Goal: Information Seeking & Learning: Learn about a topic

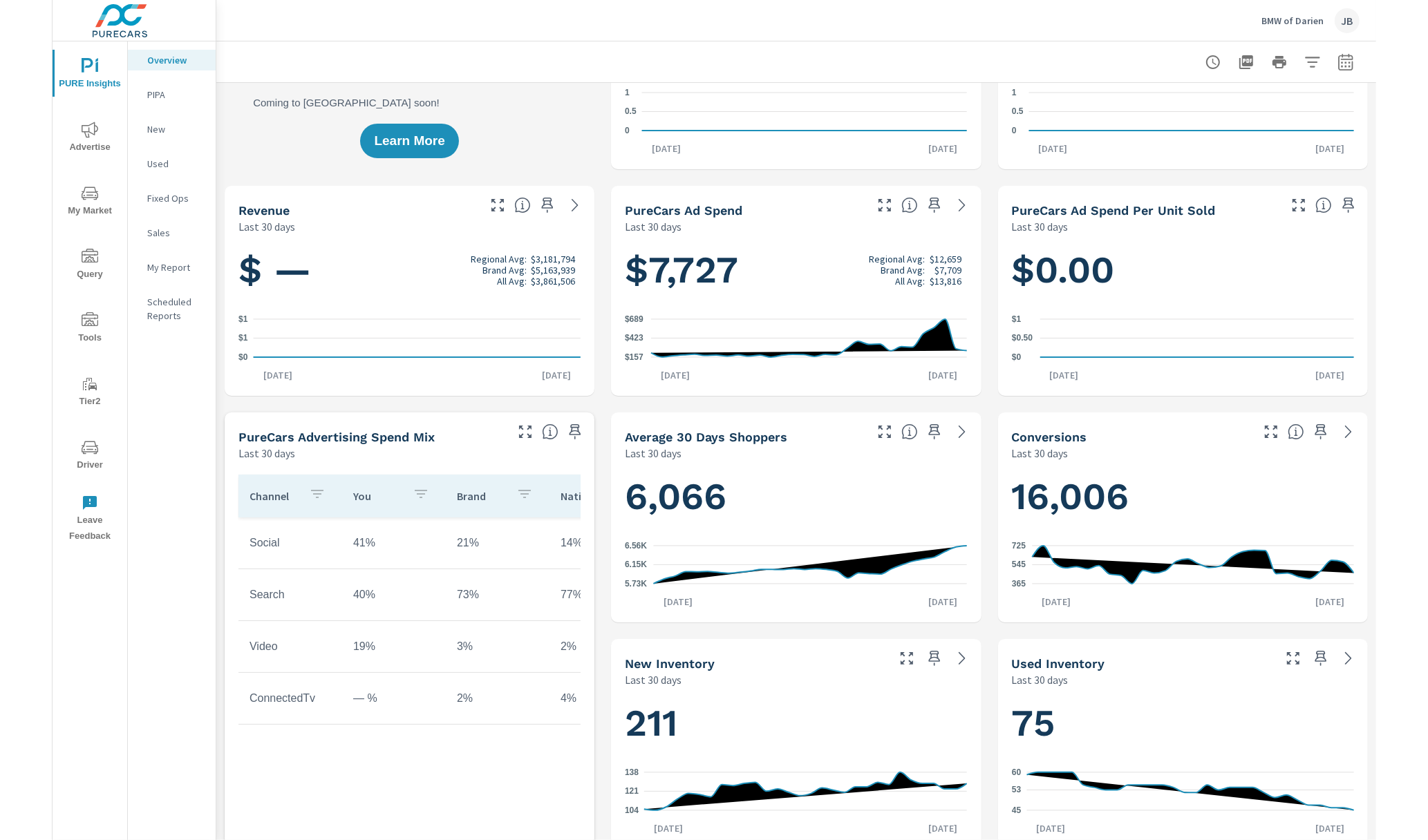
scroll to position [135, 0]
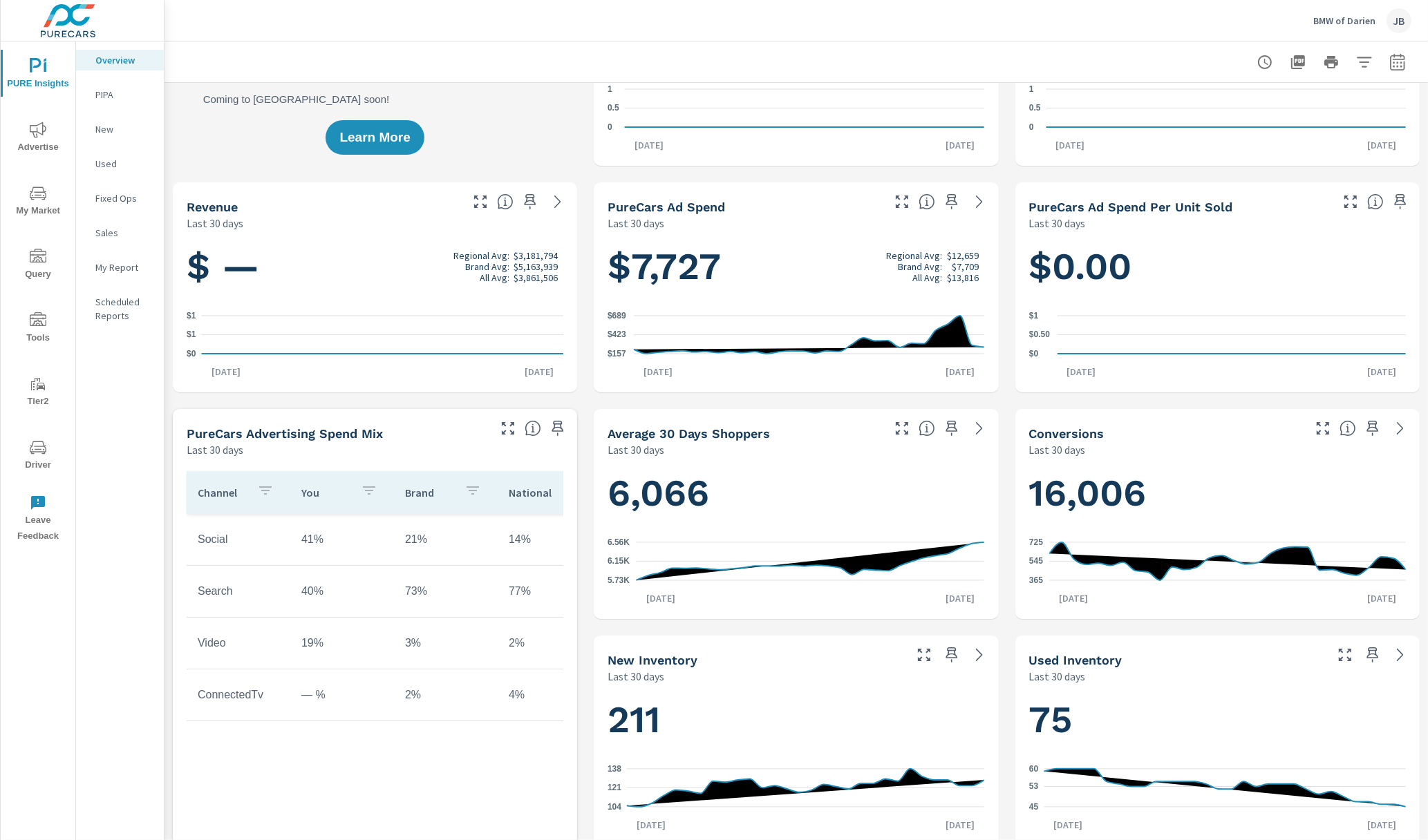
click at [33, 197] on icon "nav menu" at bounding box center [38, 193] width 17 height 13
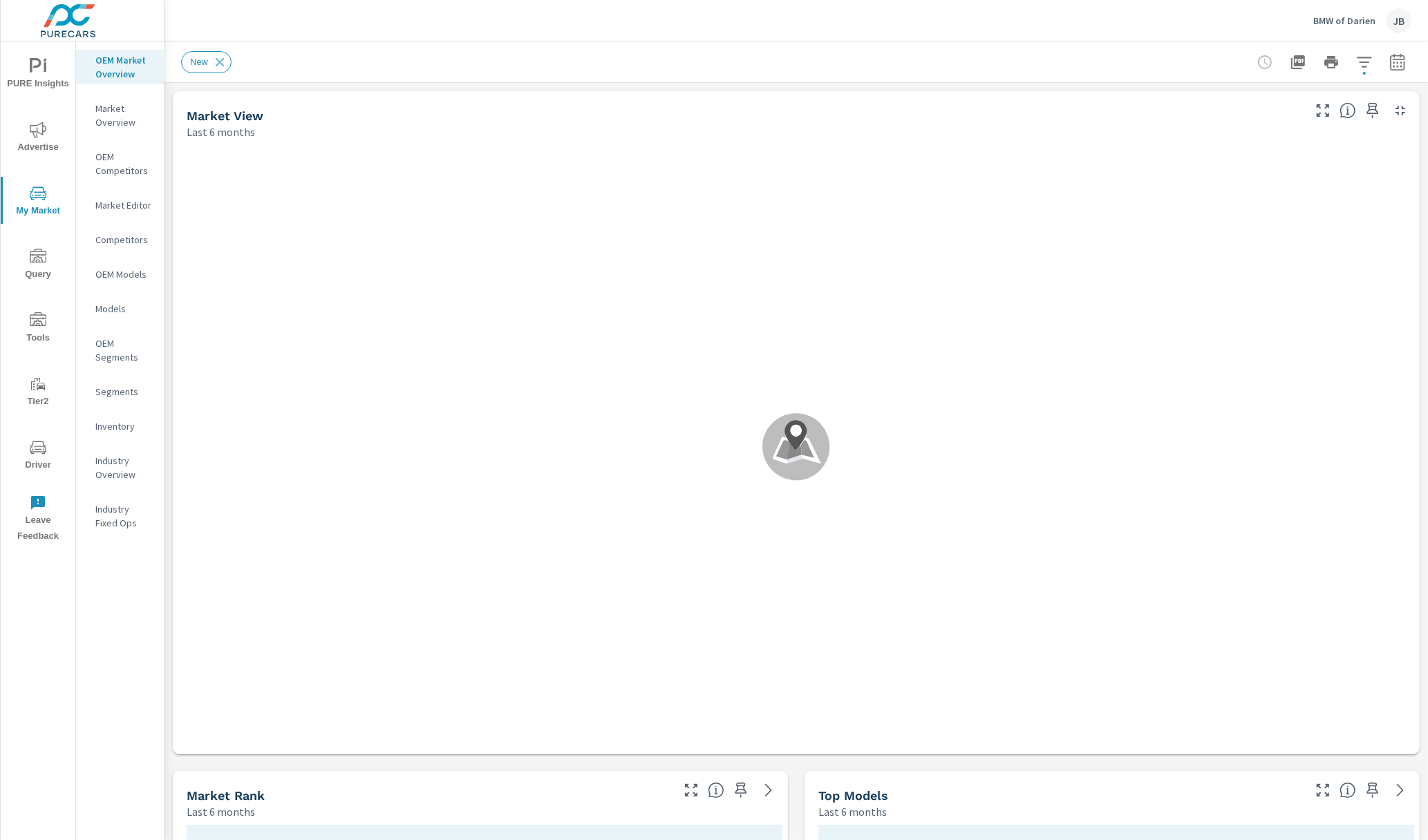
scroll to position [1, 0]
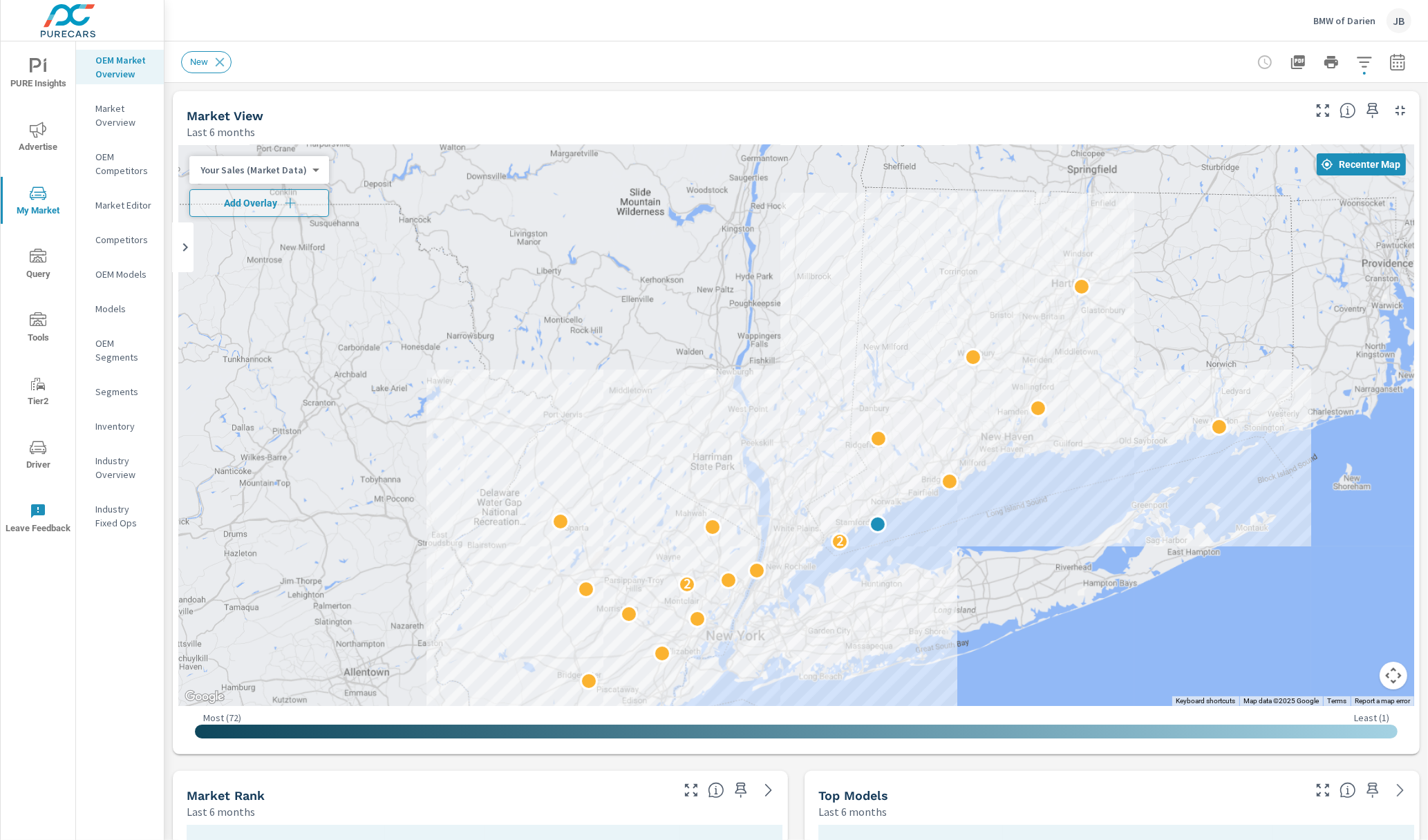
drag, startPoint x: 1161, startPoint y: 470, endPoint x: 1049, endPoint y: 505, distance: 117.3
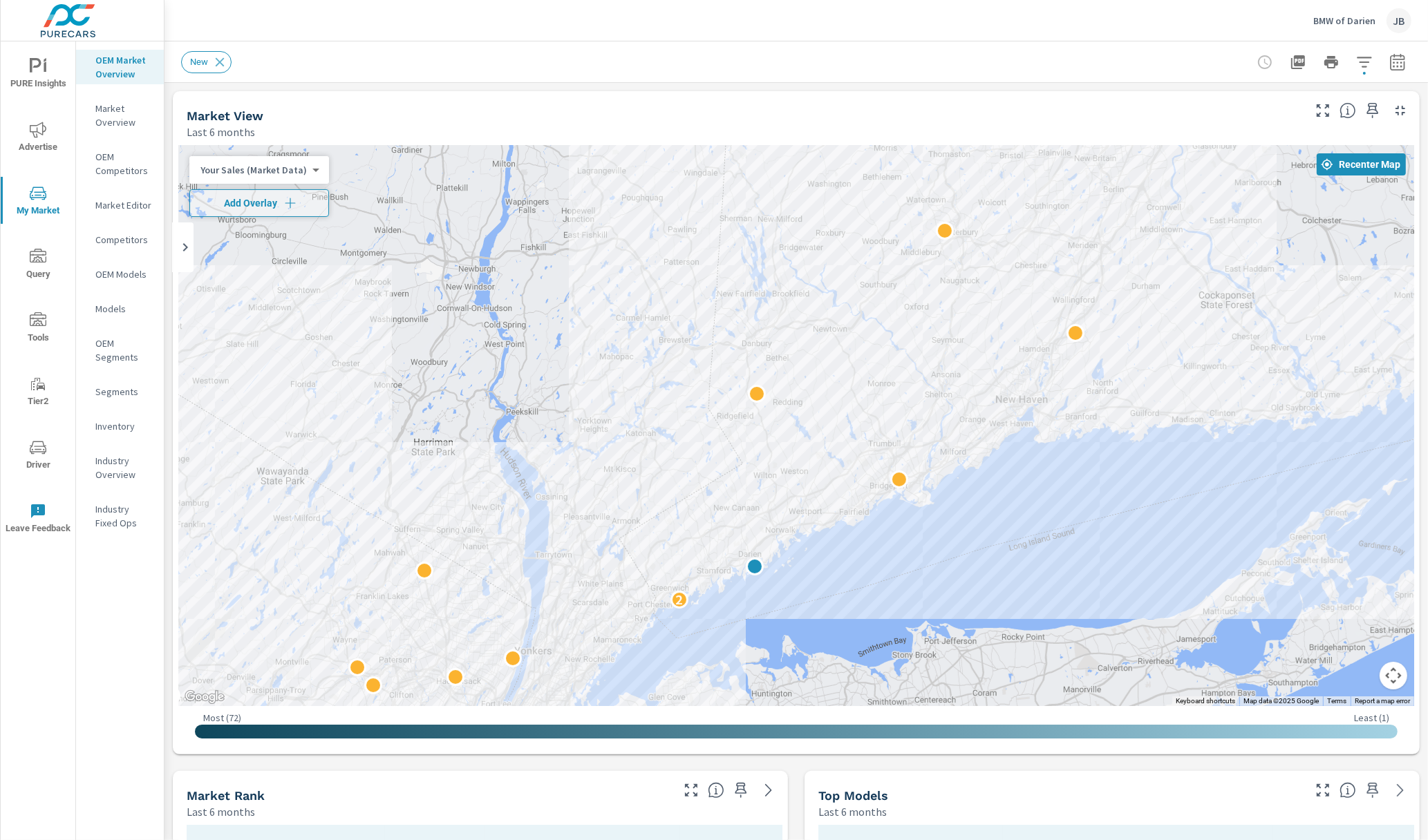
drag, startPoint x: 816, startPoint y: 532, endPoint x: 862, endPoint y: 538, distance: 46.4
click at [862, 538] on div "2" at bounding box center [796, 425] width 1235 height 561
click at [260, 165] on body "PURE Insights Advertise My Market Query Tools Tier2 Driver Leave Feedback OEM M…" at bounding box center [714, 420] width 1428 height 840
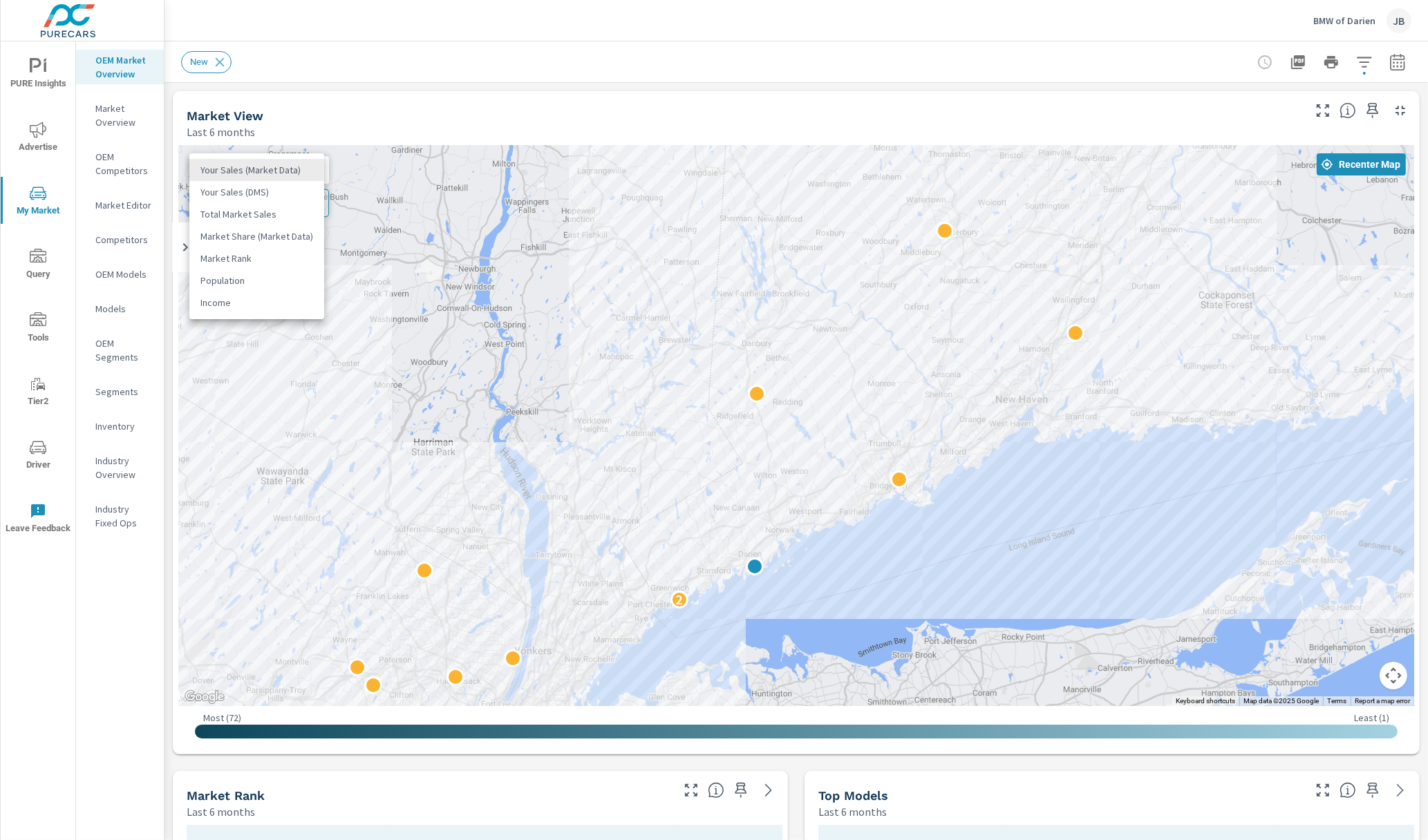
click at [272, 167] on li "Your Sales (Market Data)" at bounding box center [256, 169] width 135 height 22
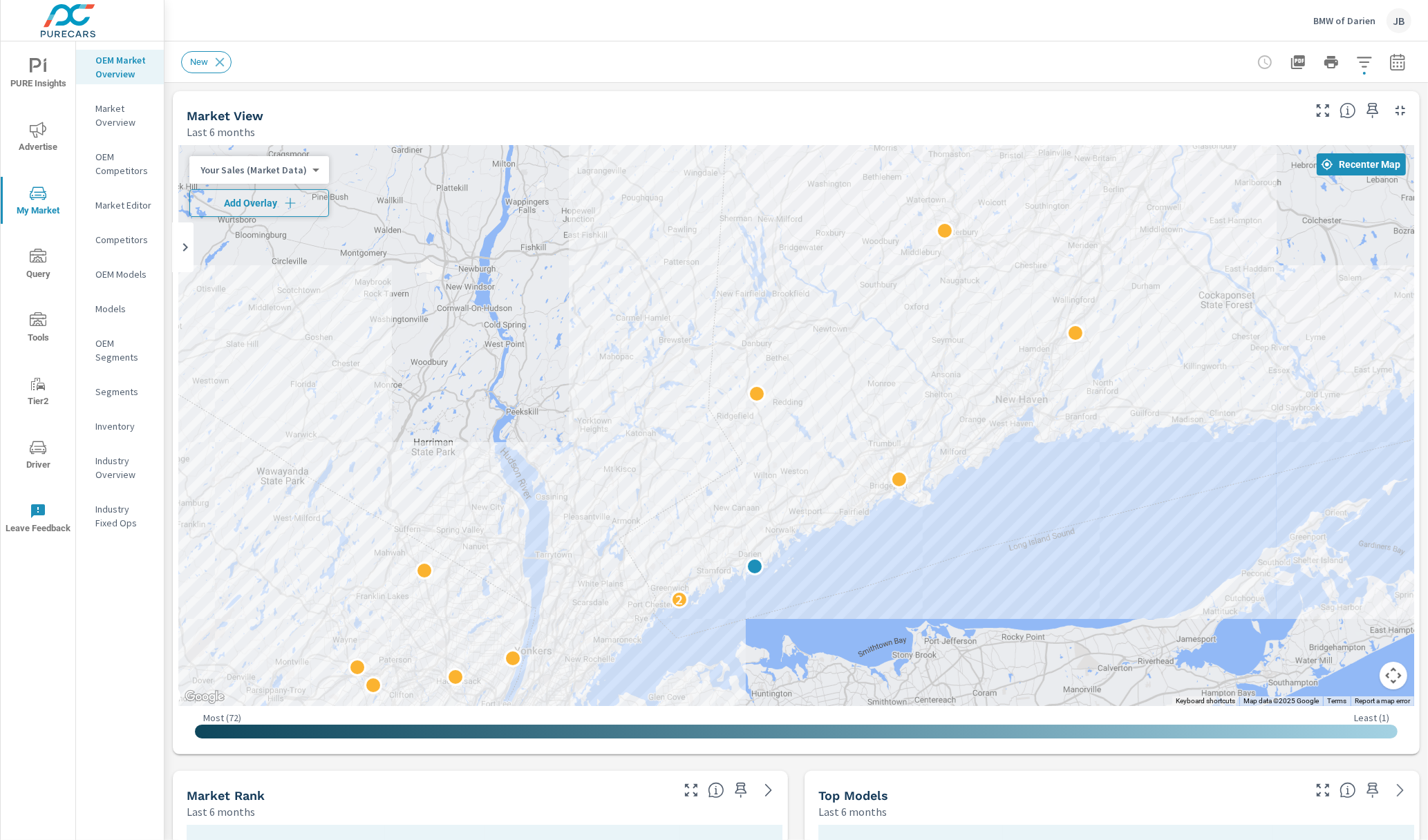
click at [276, 205] on span "Add Overlay" at bounding box center [259, 203] width 127 height 14
click at [293, 206] on body "PURE Insights Advertise My Market Query Tools Tier2 Driver Leave Feedback OEM M…" at bounding box center [714, 420] width 1428 height 840
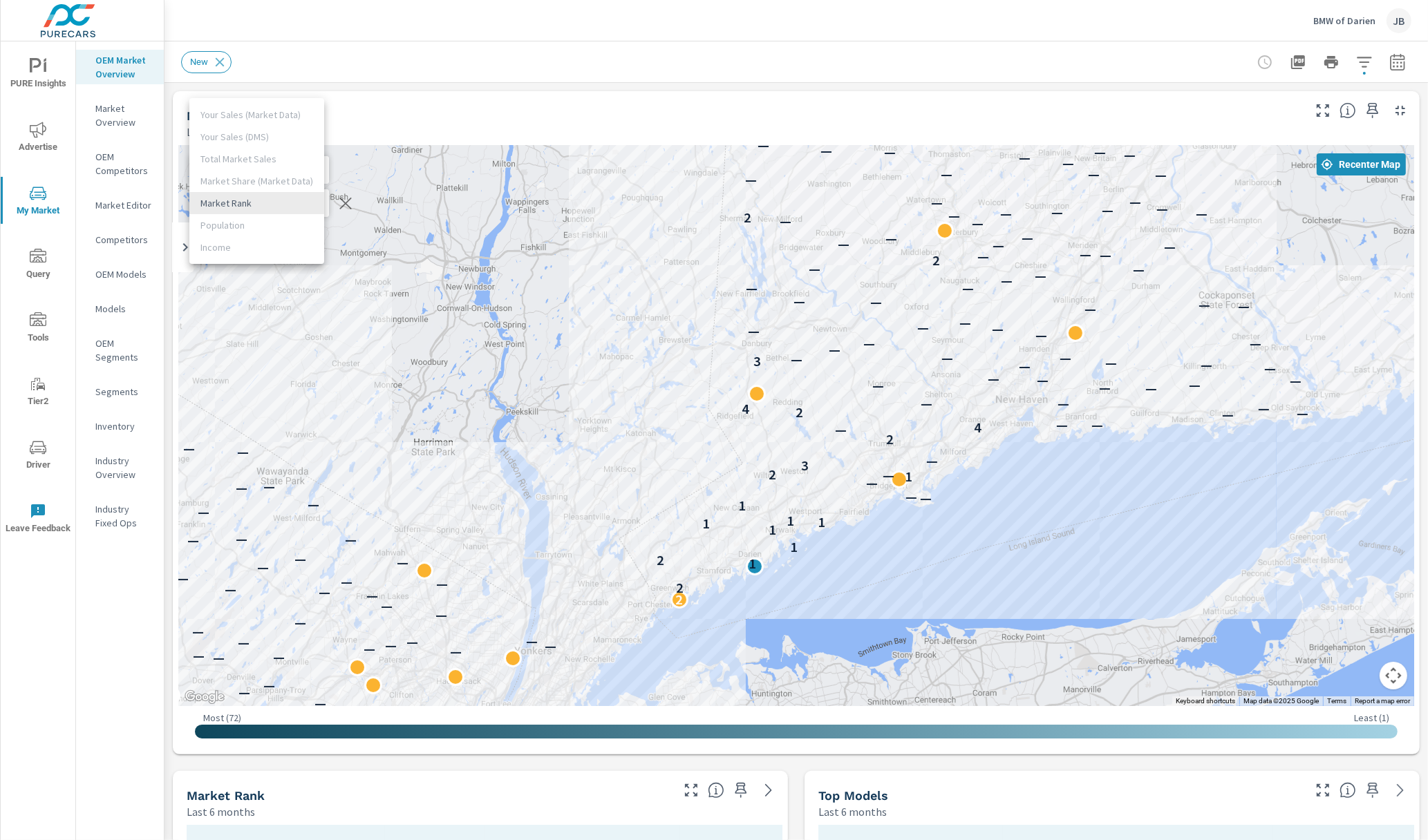
click at [293, 206] on li "Market Rank" at bounding box center [256, 202] width 135 height 22
click at [536, 112] on div "Market View" at bounding box center [744, 115] width 1114 height 16
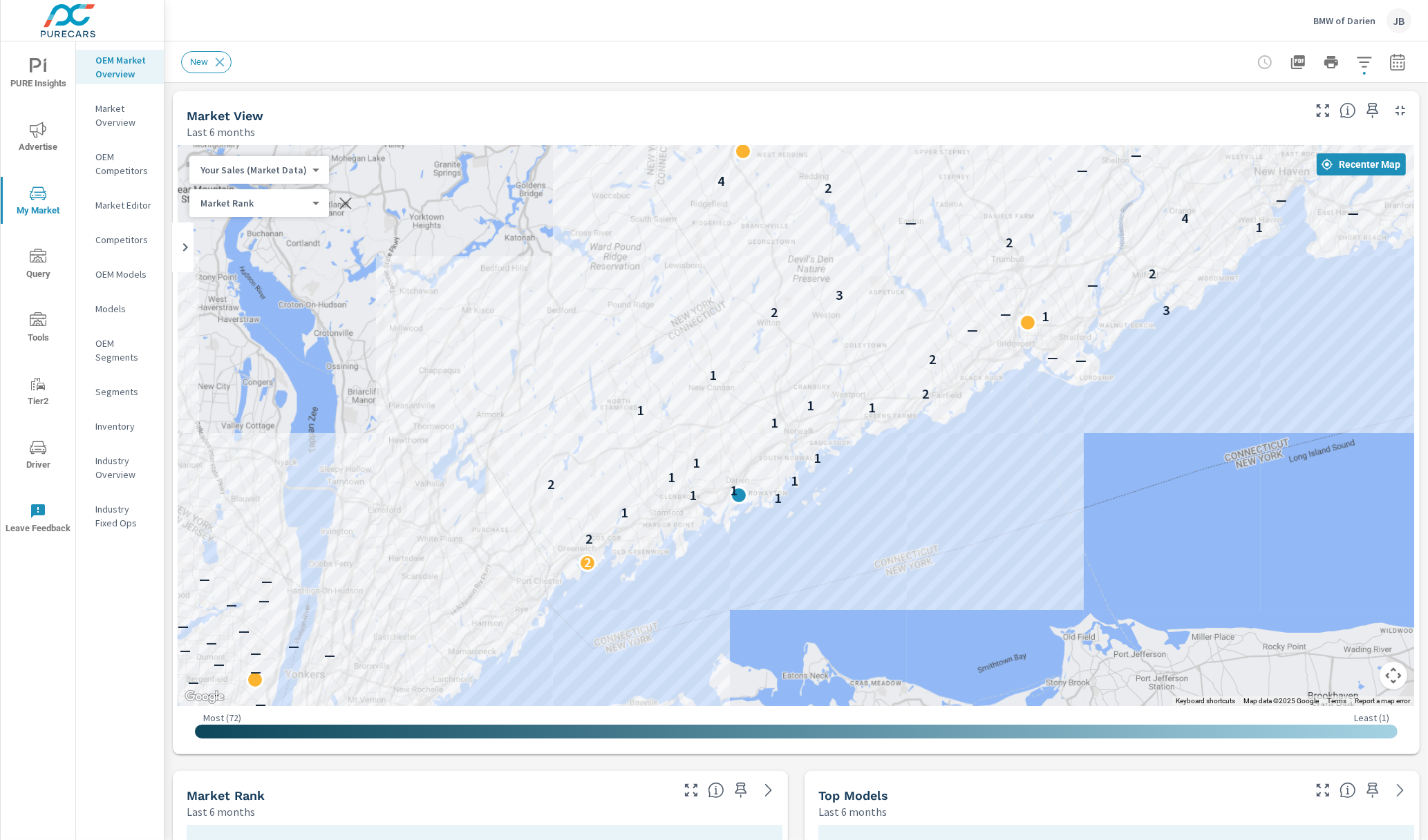
drag, startPoint x: 831, startPoint y: 595, endPoint x: 826, endPoint y: 534, distance: 61.2
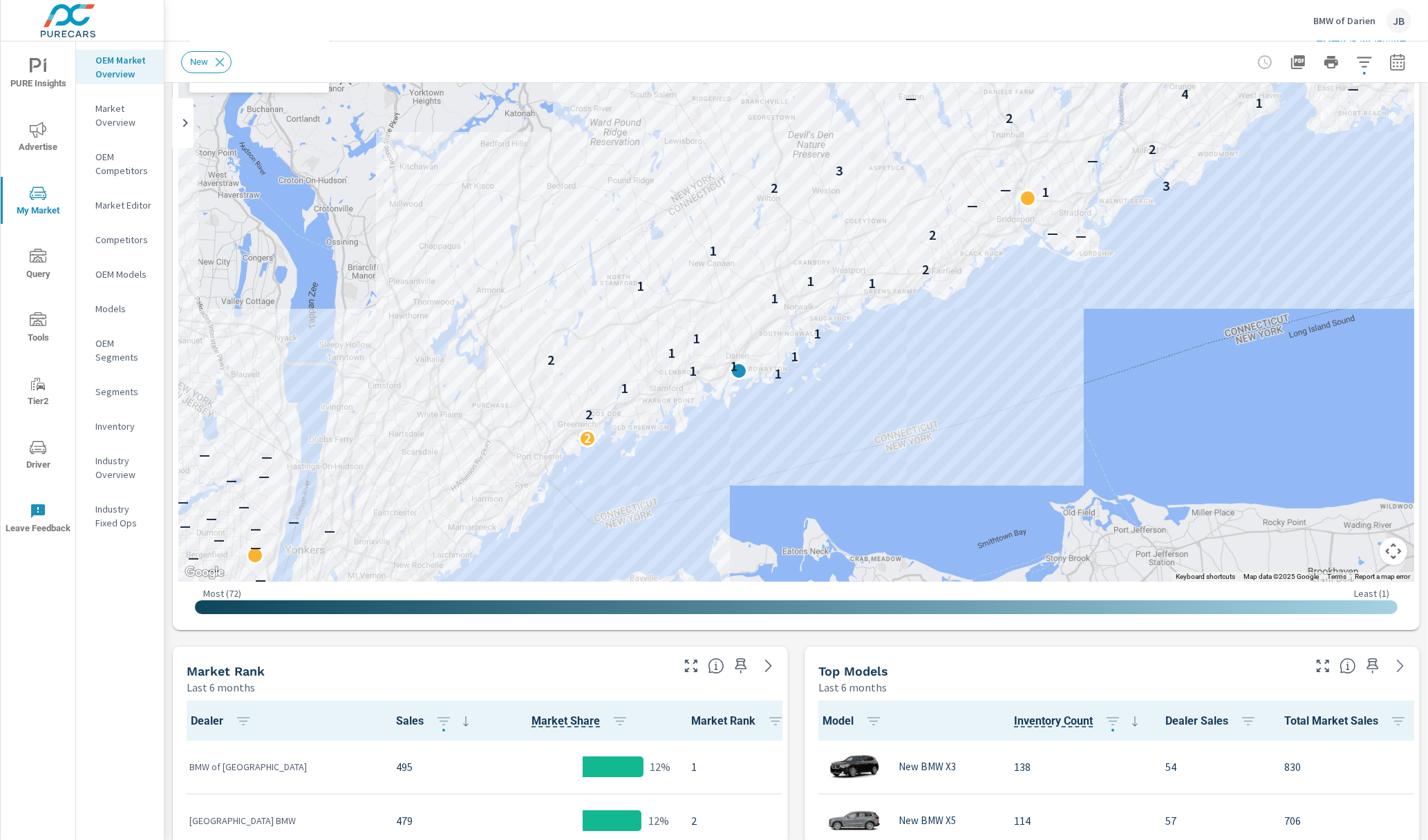
scroll to position [121, 0]
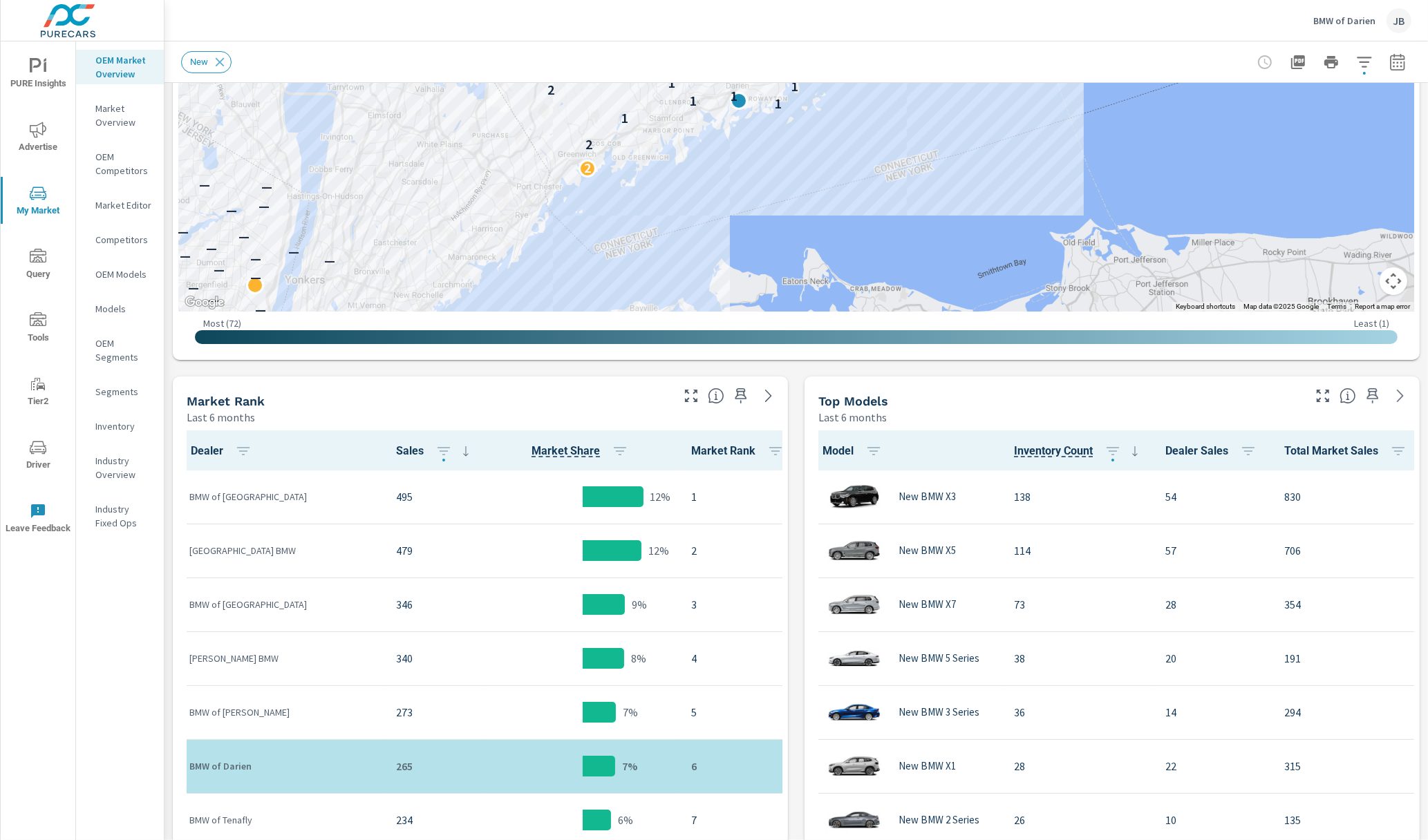
scroll to position [394, 0]
drag, startPoint x: 356, startPoint y: 494, endPoint x: 315, endPoint y: 495, distance: 41.0
click at [315, 495] on tr "BMW of [GEOGRAPHIC_DATA] 495 12% 1" at bounding box center [489, 497] width 622 height 54
click at [315, 495] on p "BMW of [GEOGRAPHIC_DATA]" at bounding box center [281, 497] width 184 height 14
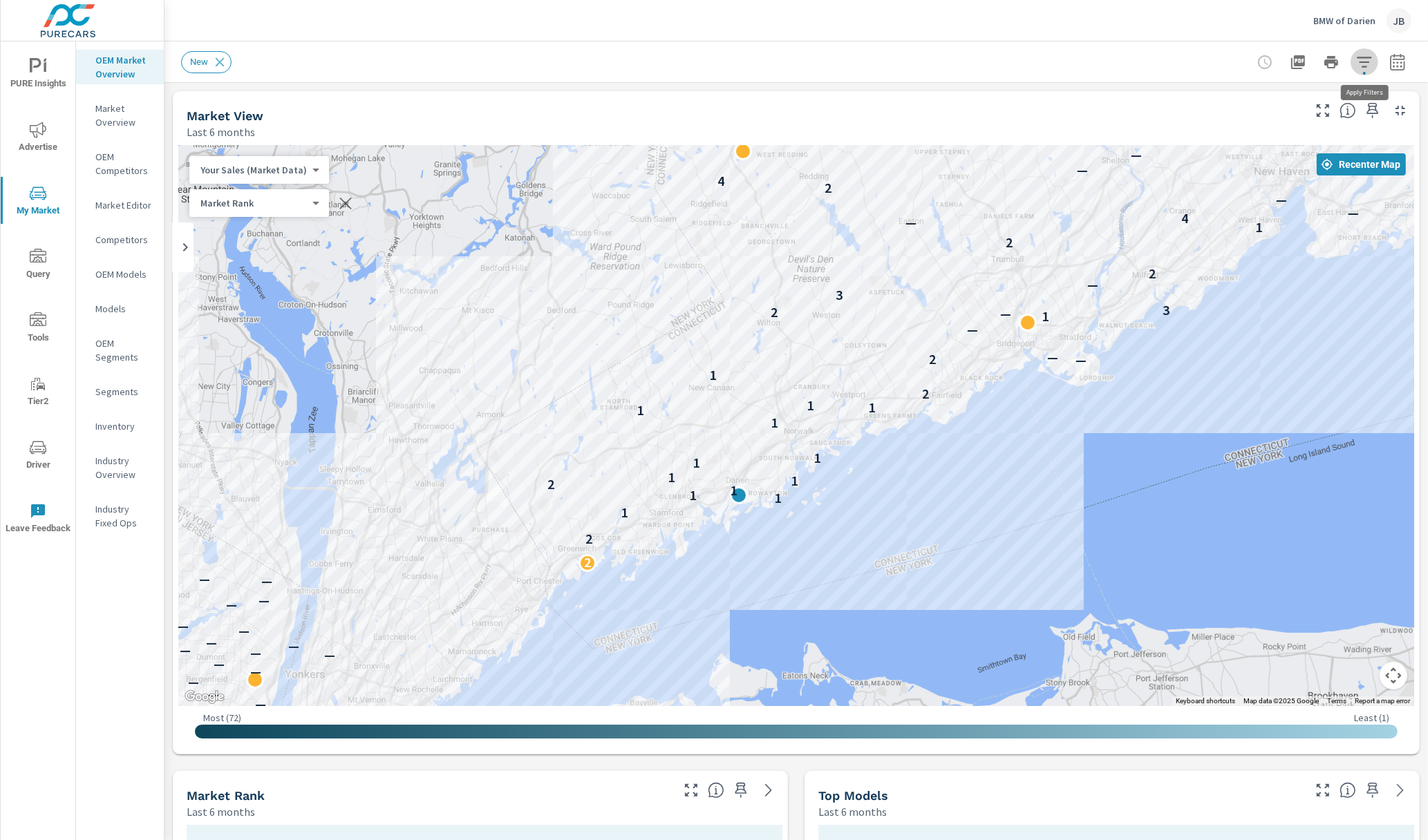
click at [1184, 60] on icon "button" at bounding box center [1364, 62] width 17 height 17
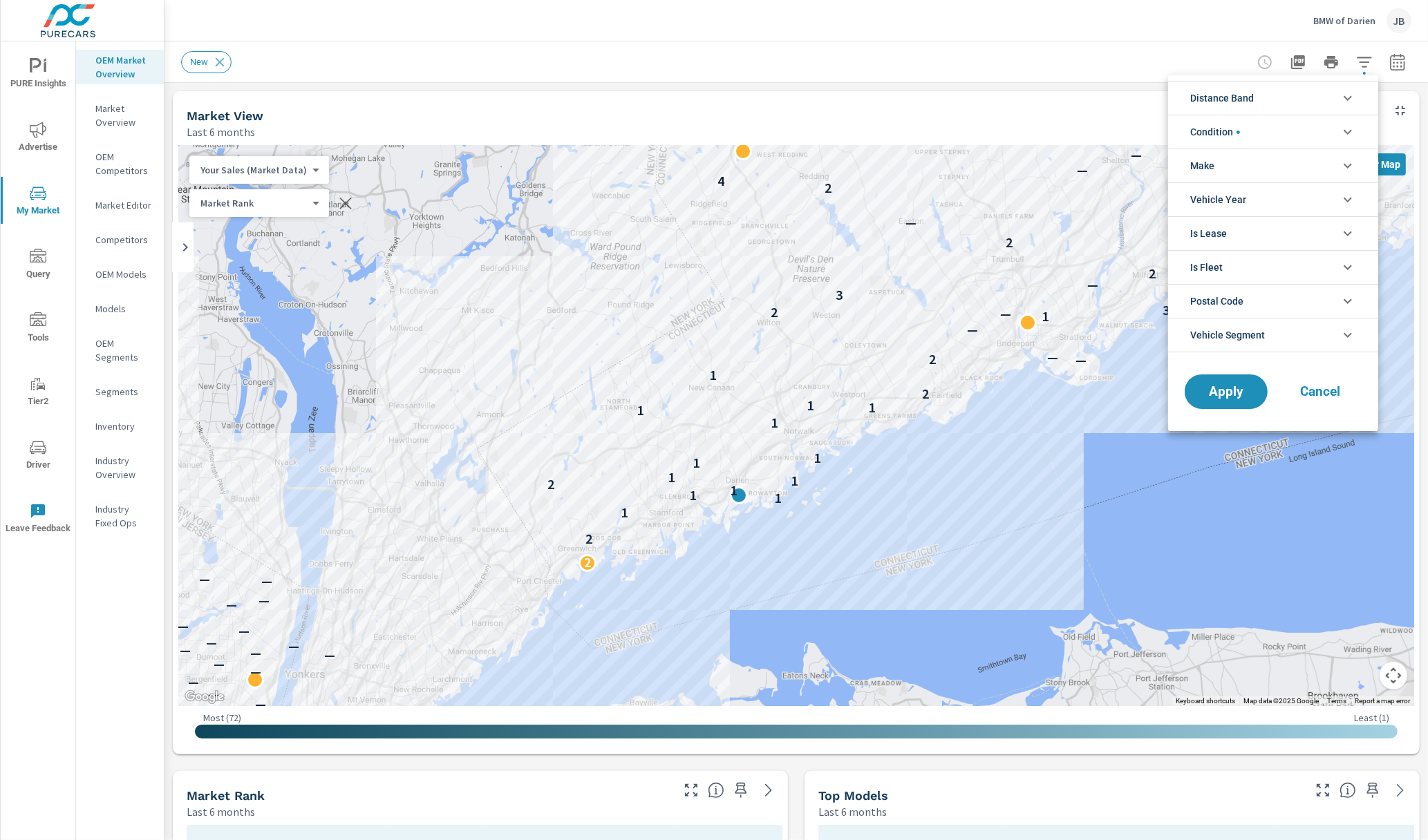
click at [1184, 99] on icon "filter options" at bounding box center [1348, 98] width 8 height 5
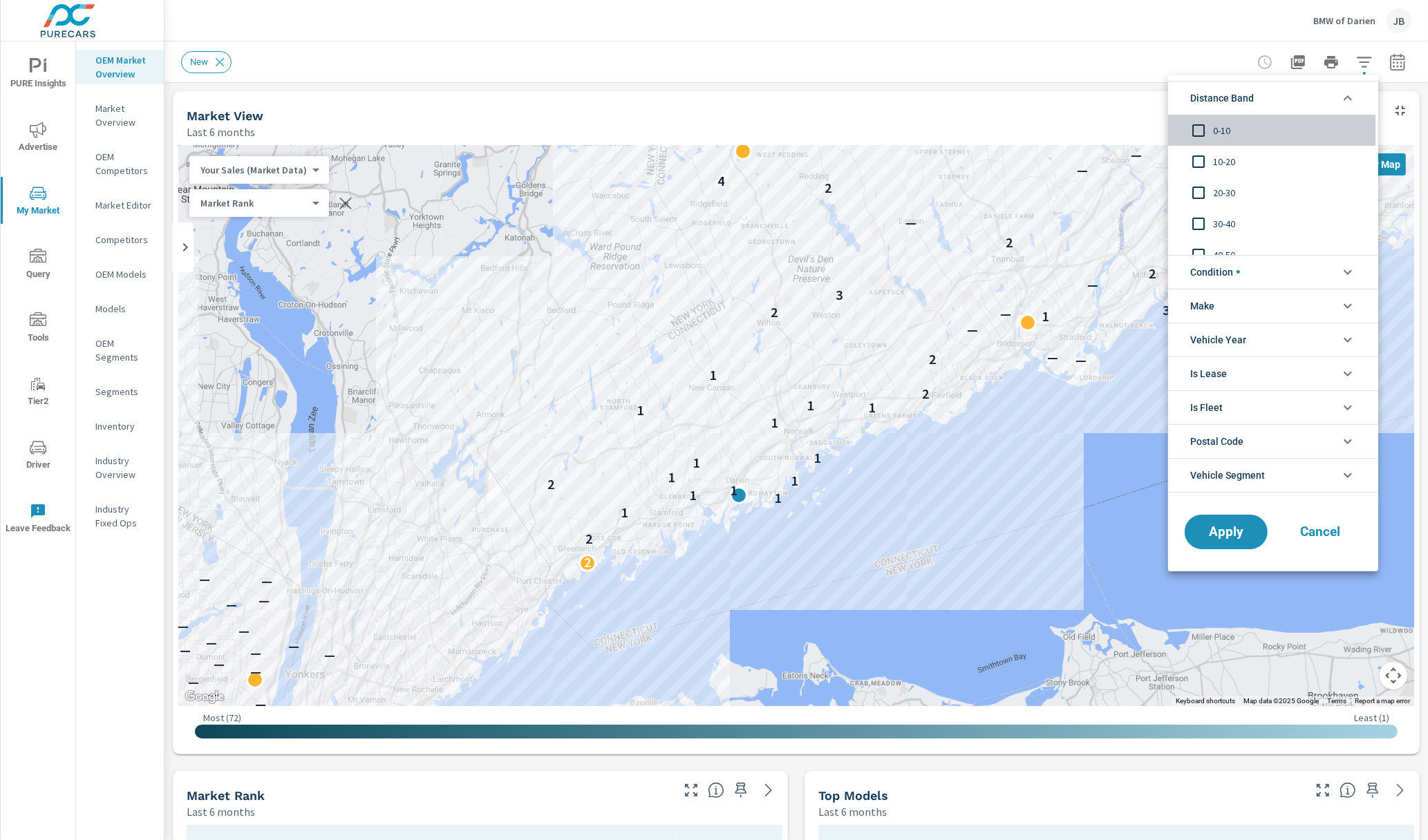
click at [1184, 128] on input "filter options" at bounding box center [1198, 131] width 29 height 29
click at [1184, 159] on input "filter options" at bounding box center [1198, 161] width 29 height 29
click at [1184, 525] on span "Apply" at bounding box center [1226, 532] width 57 height 13
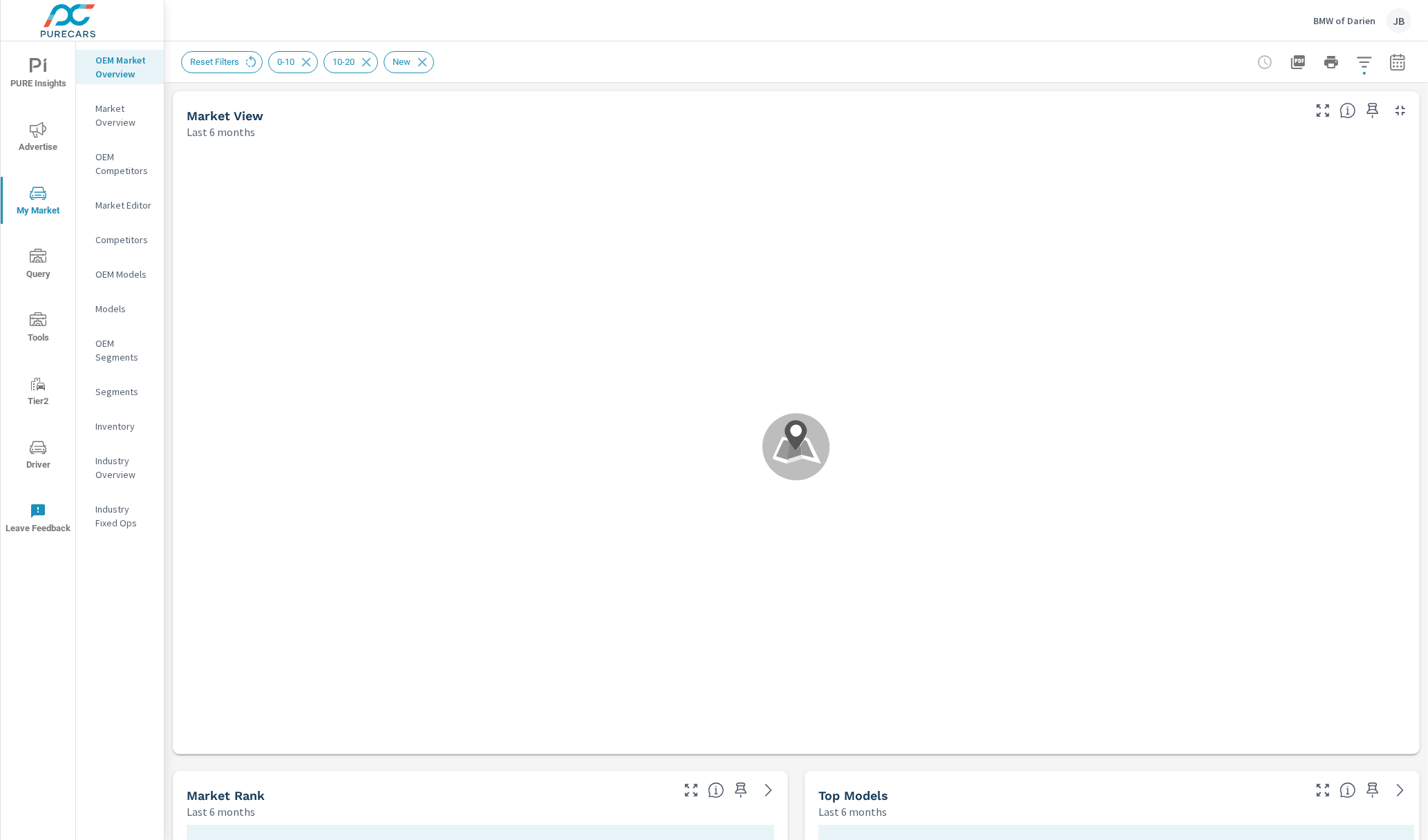
scroll to position [1, 0]
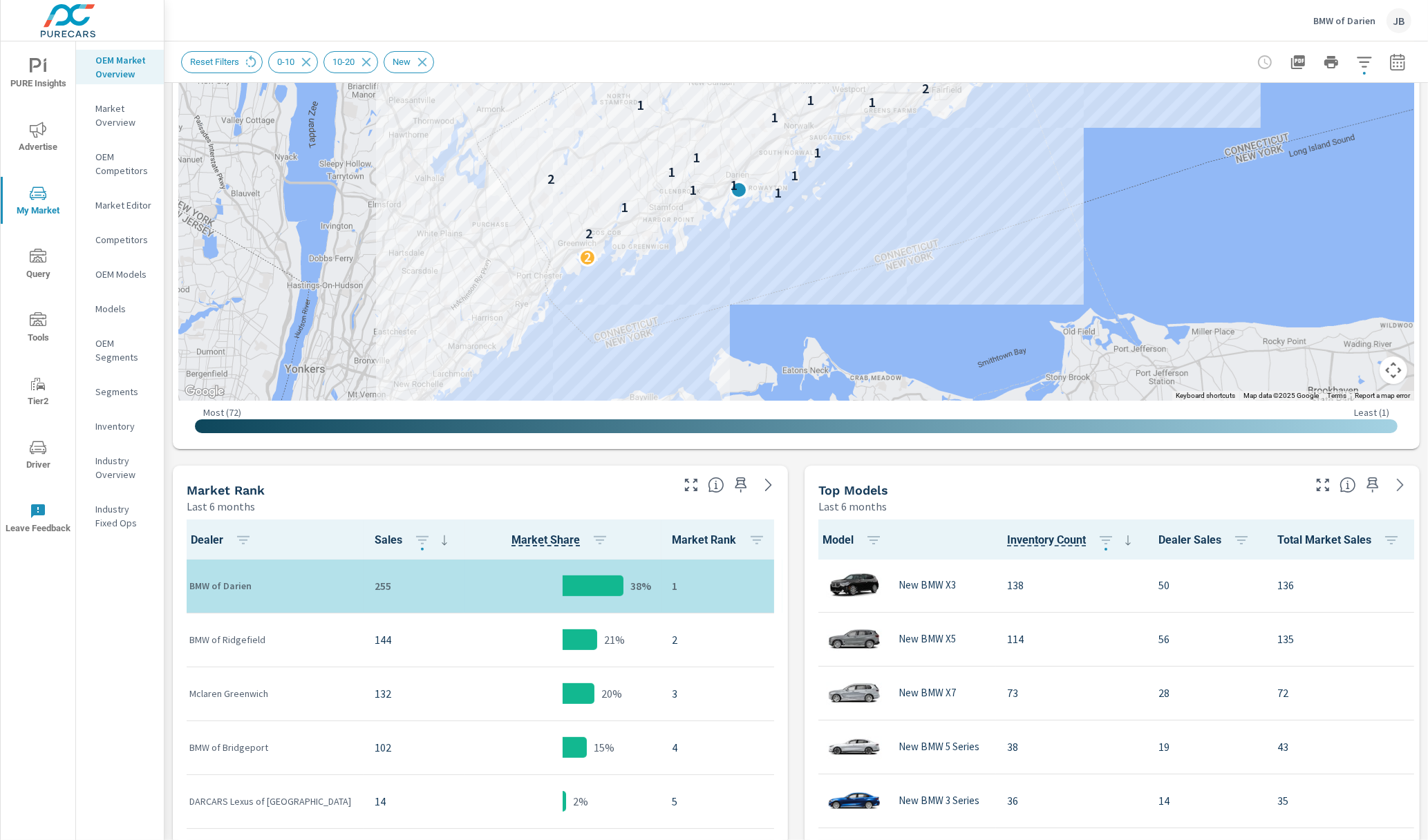
scroll to position [313, 0]
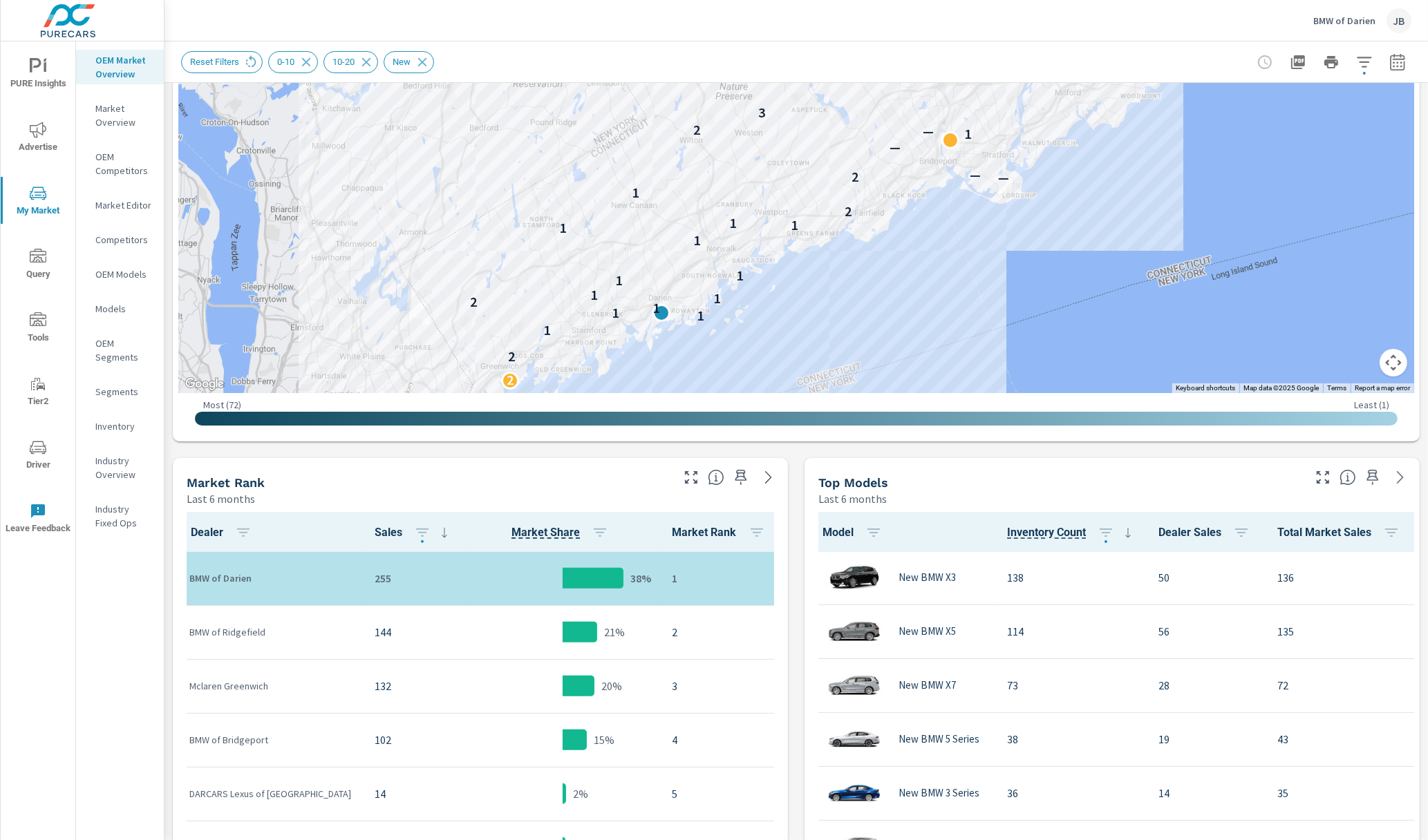
drag, startPoint x: 763, startPoint y: 156, endPoint x: 698, endPoint y: 263, distance: 125.2
click at [698, 263] on div "2 2 1 1 1 1 2 1 1 1 1 1 1 1 1 2 1 — 2 — — 1 — 2 3 2 — 2 4" at bounding box center [796, 112] width 1235 height 561
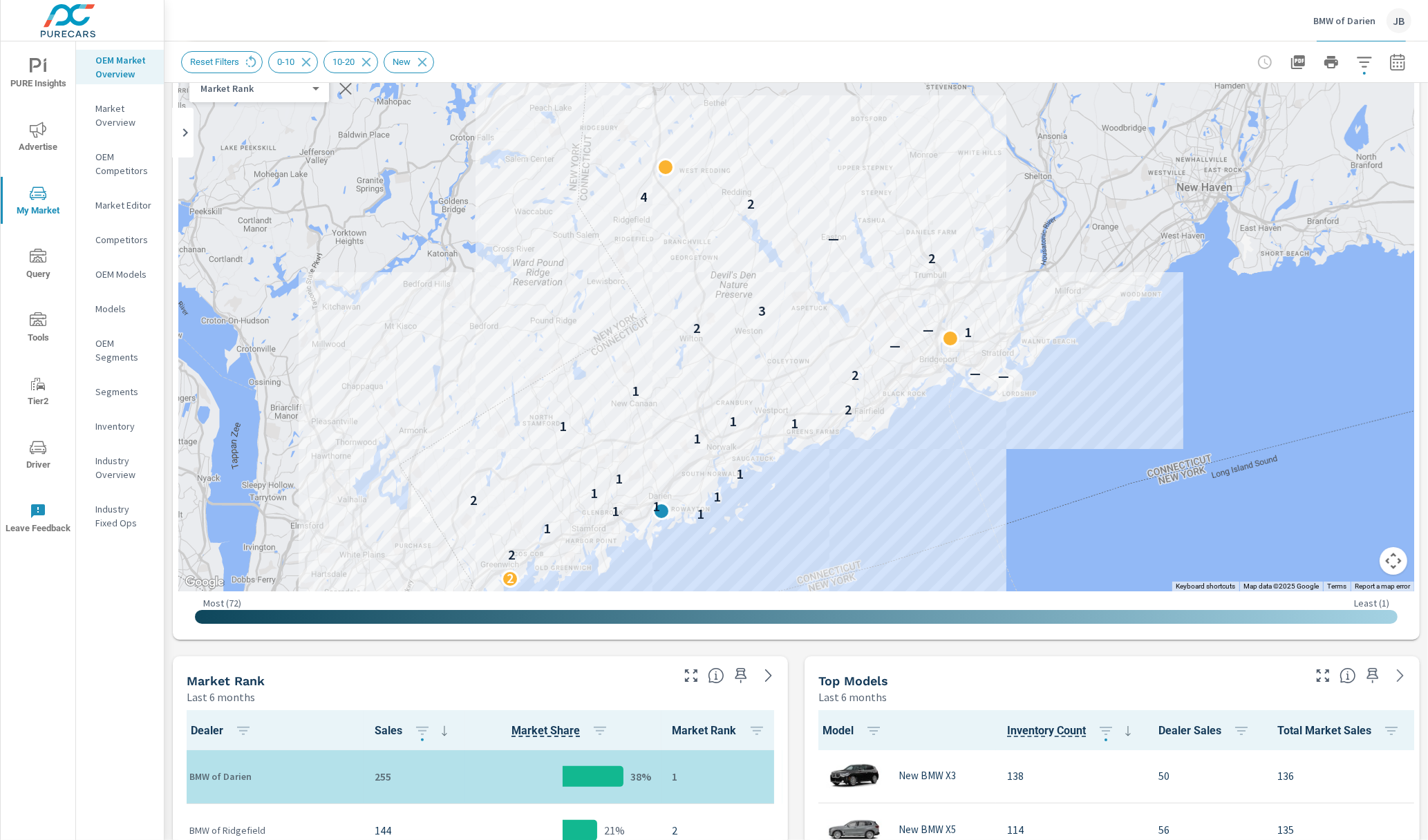
scroll to position [90, 0]
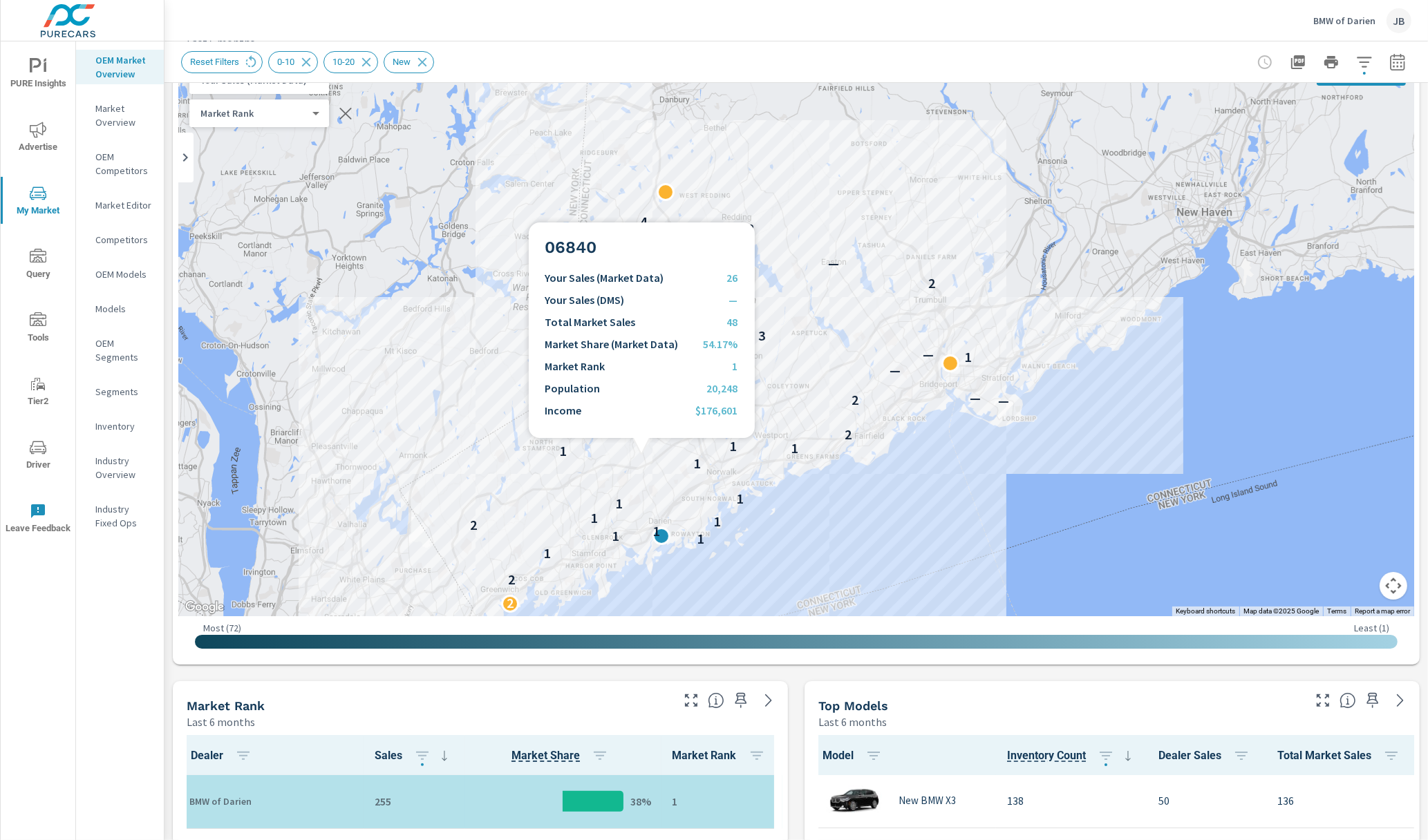
click at [641, 454] on div "2 2 1 1 1 1 2 1 1 1 1 1 1 1 1 2 1 — 2 — — 1 — 2 3 2 — 2 4" at bounding box center [796, 335] width 1235 height 561
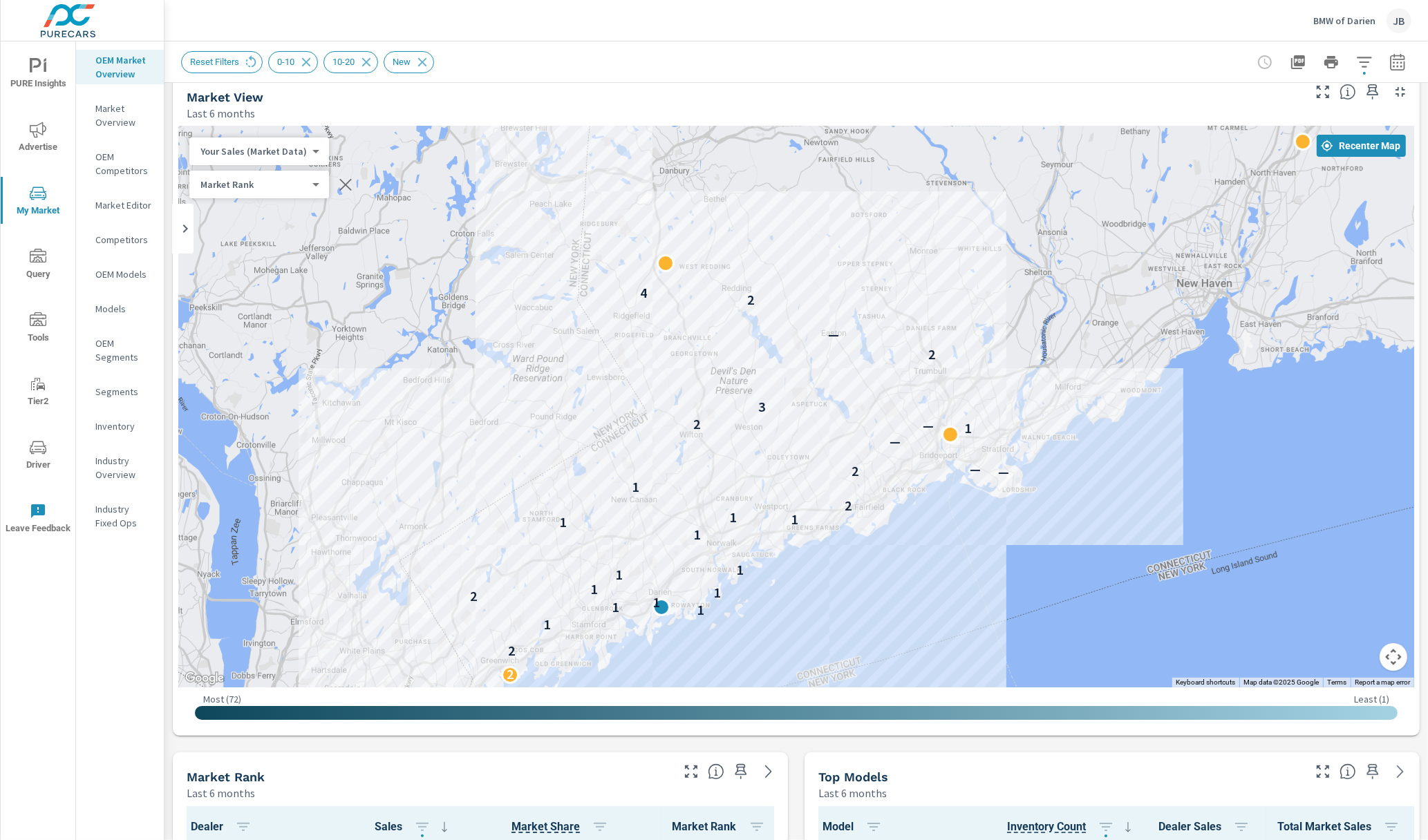
scroll to position [16, 0]
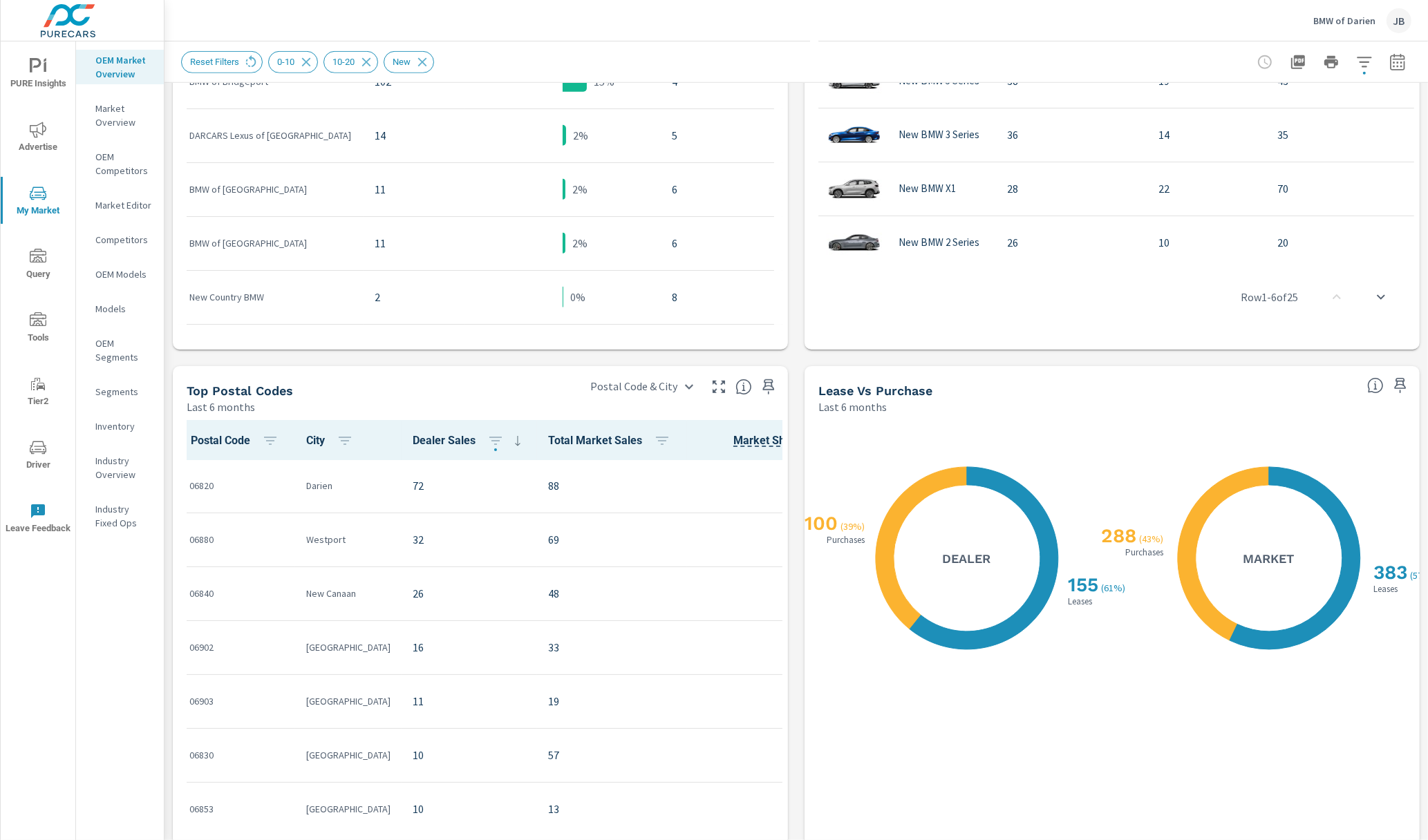
scroll to position [1055, 0]
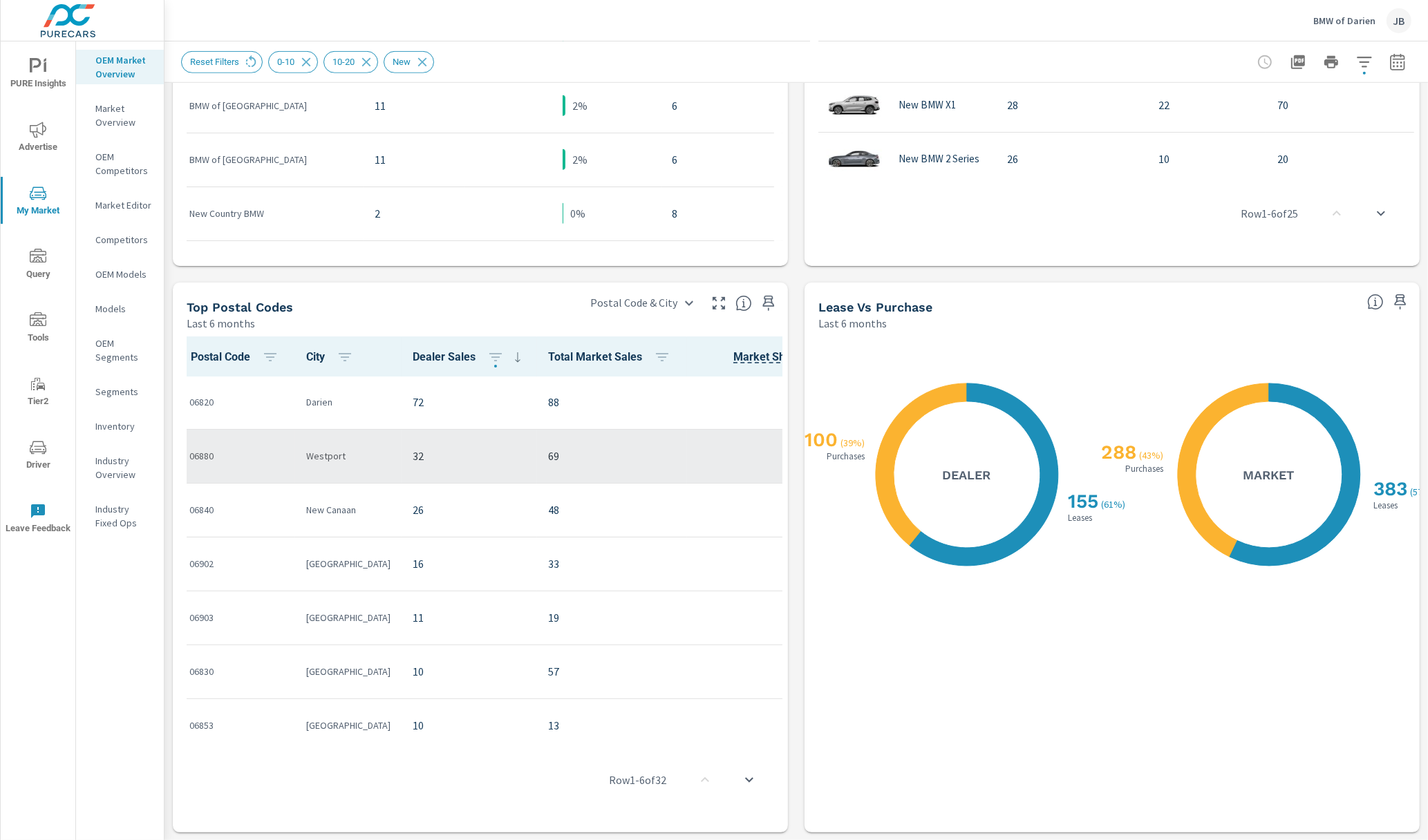
click at [196, 453] on p "06880" at bounding box center [236, 456] width 95 height 14
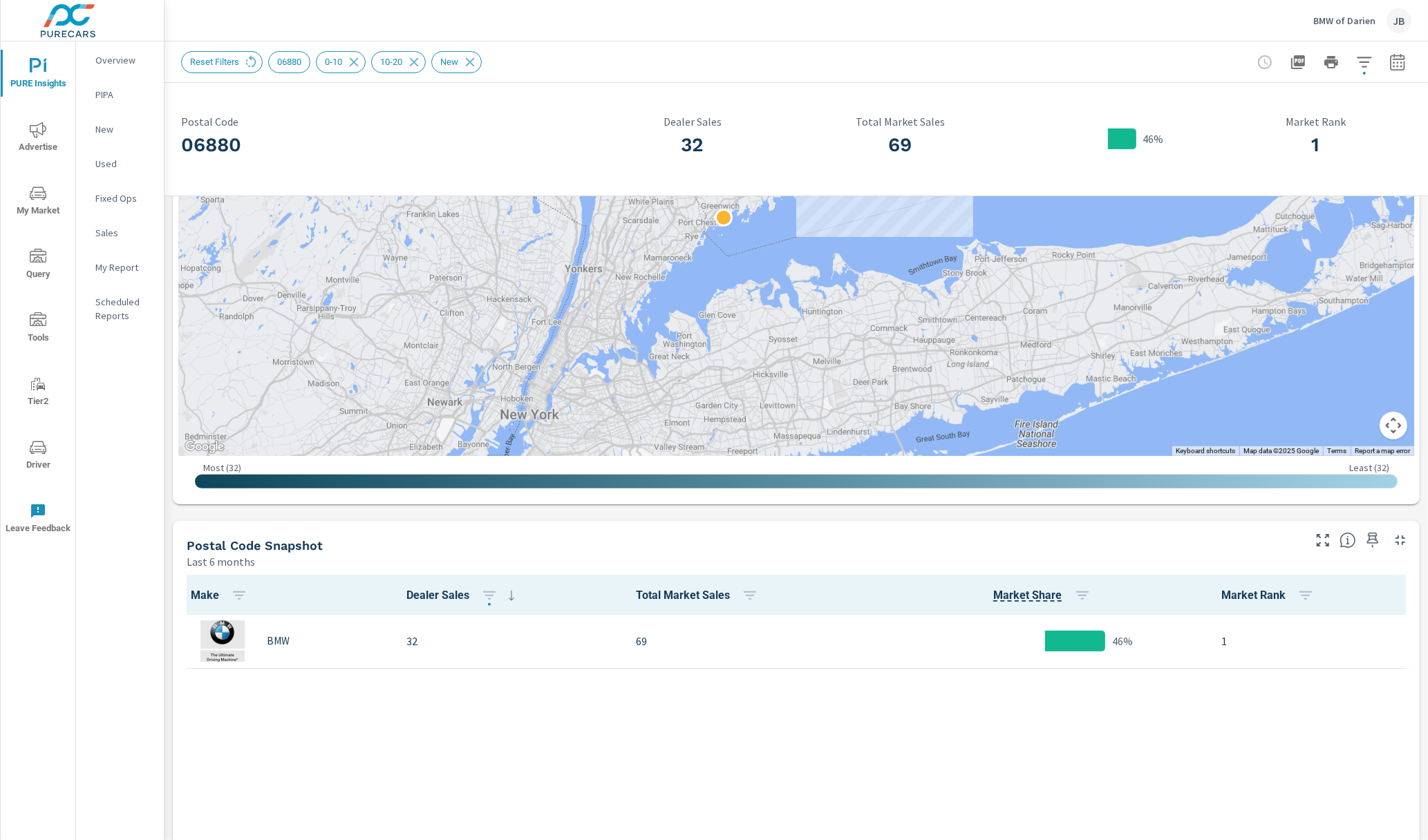
scroll to position [601, 0]
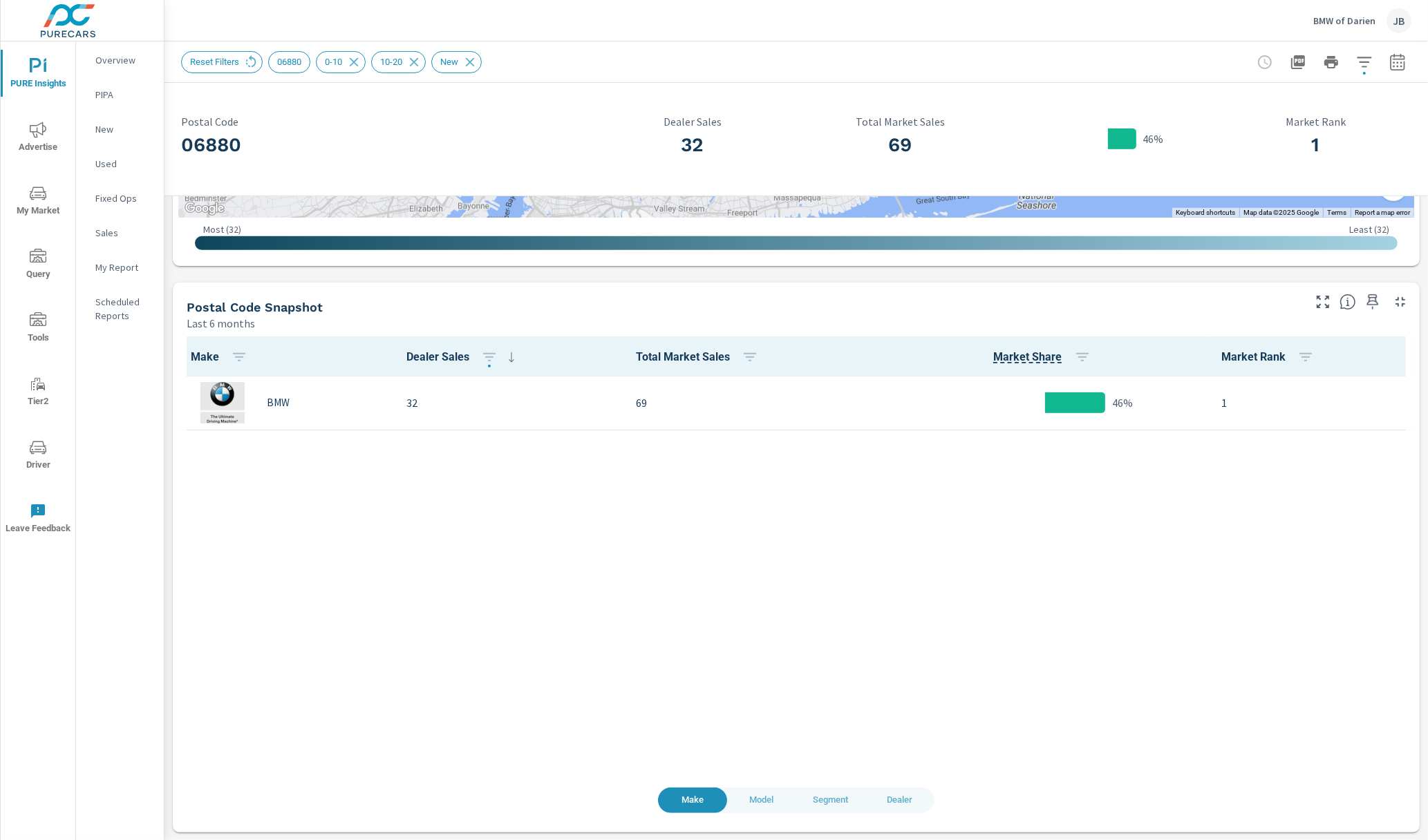
click at [897, 398] on div "46%" at bounding box center [1044, 402] width 308 height 42
click at [759, 800] on span "Model" at bounding box center [762, 800] width 53 height 16
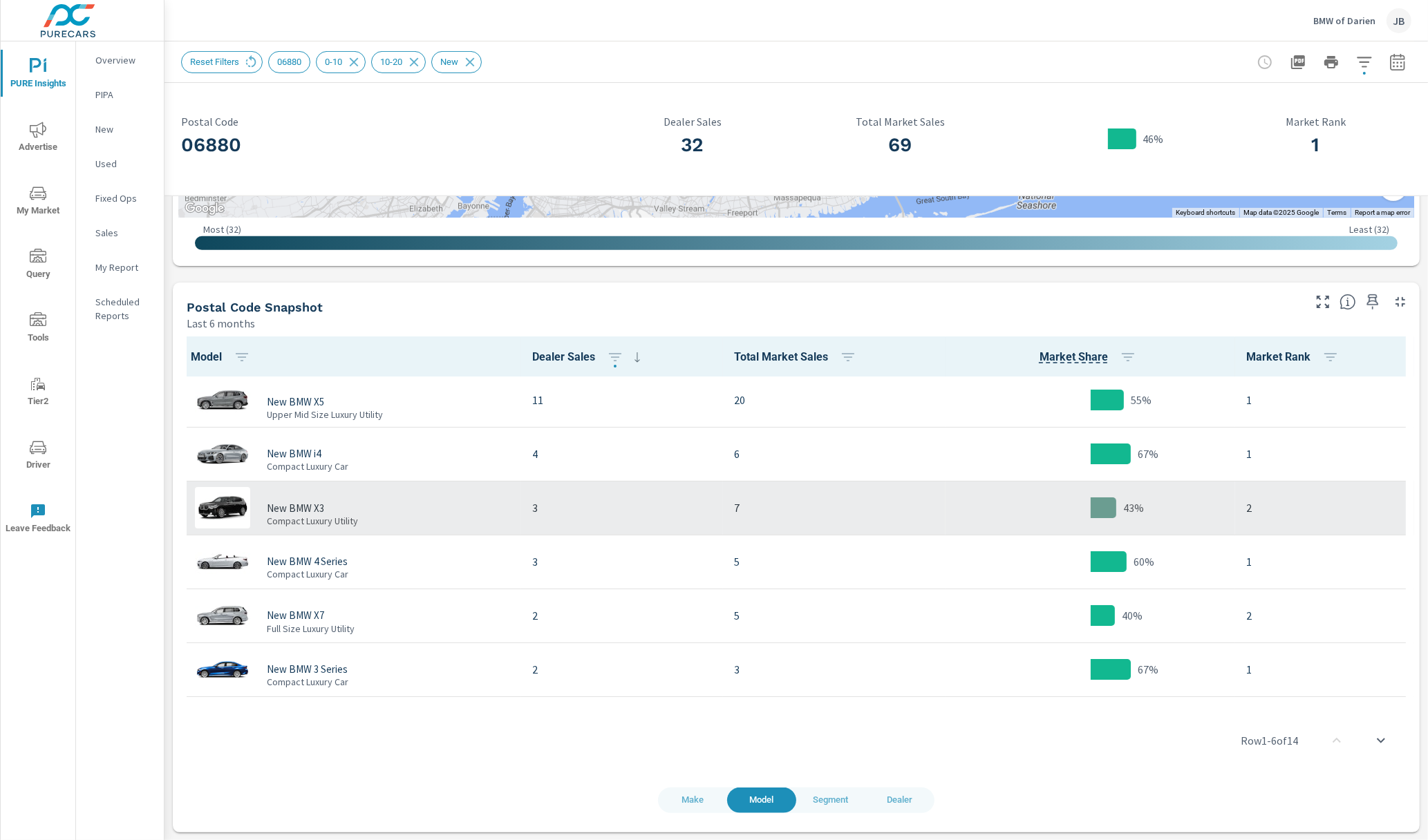
scroll to position [6, 0]
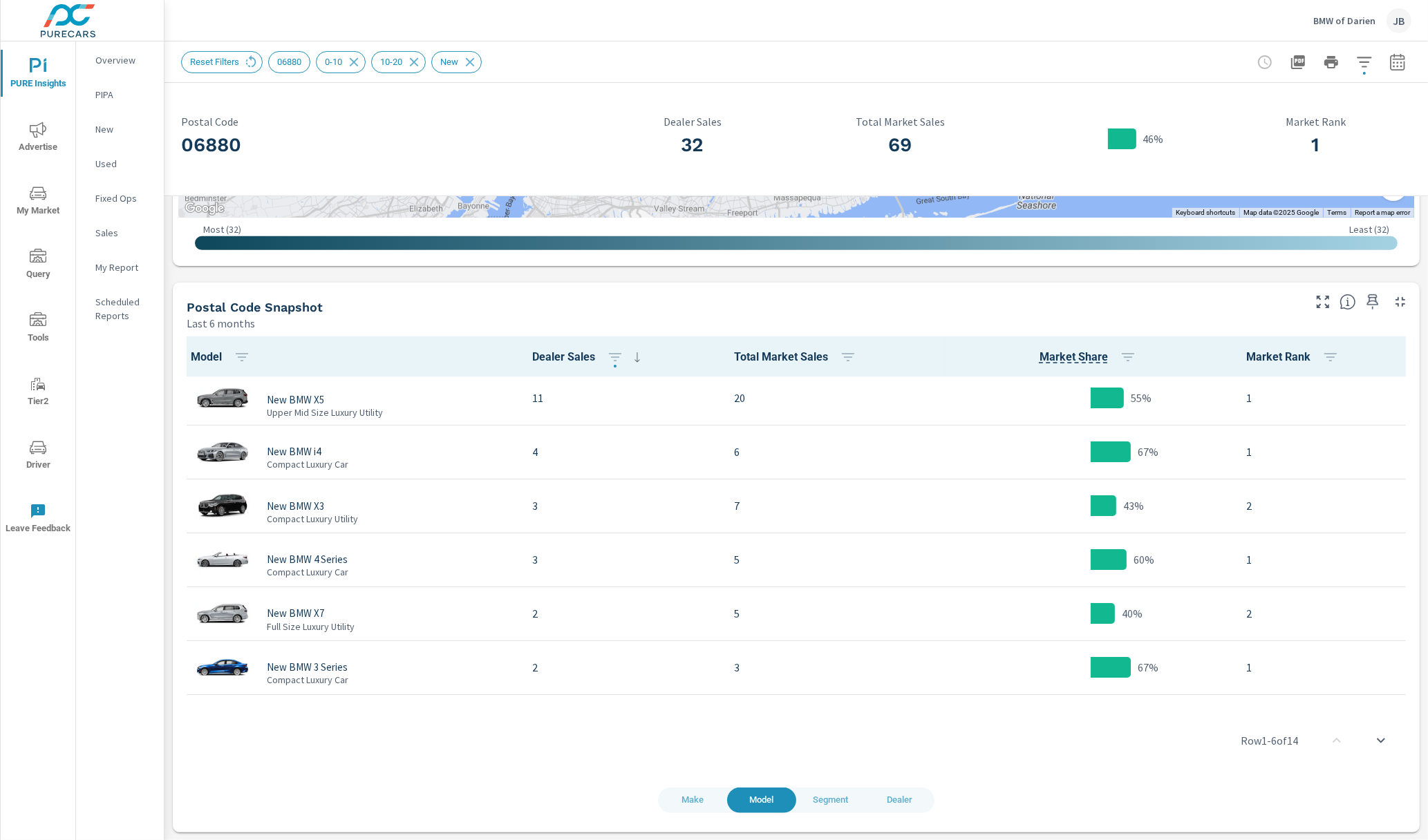
click at [834, 800] on span "Segment" at bounding box center [831, 800] width 53 height 16
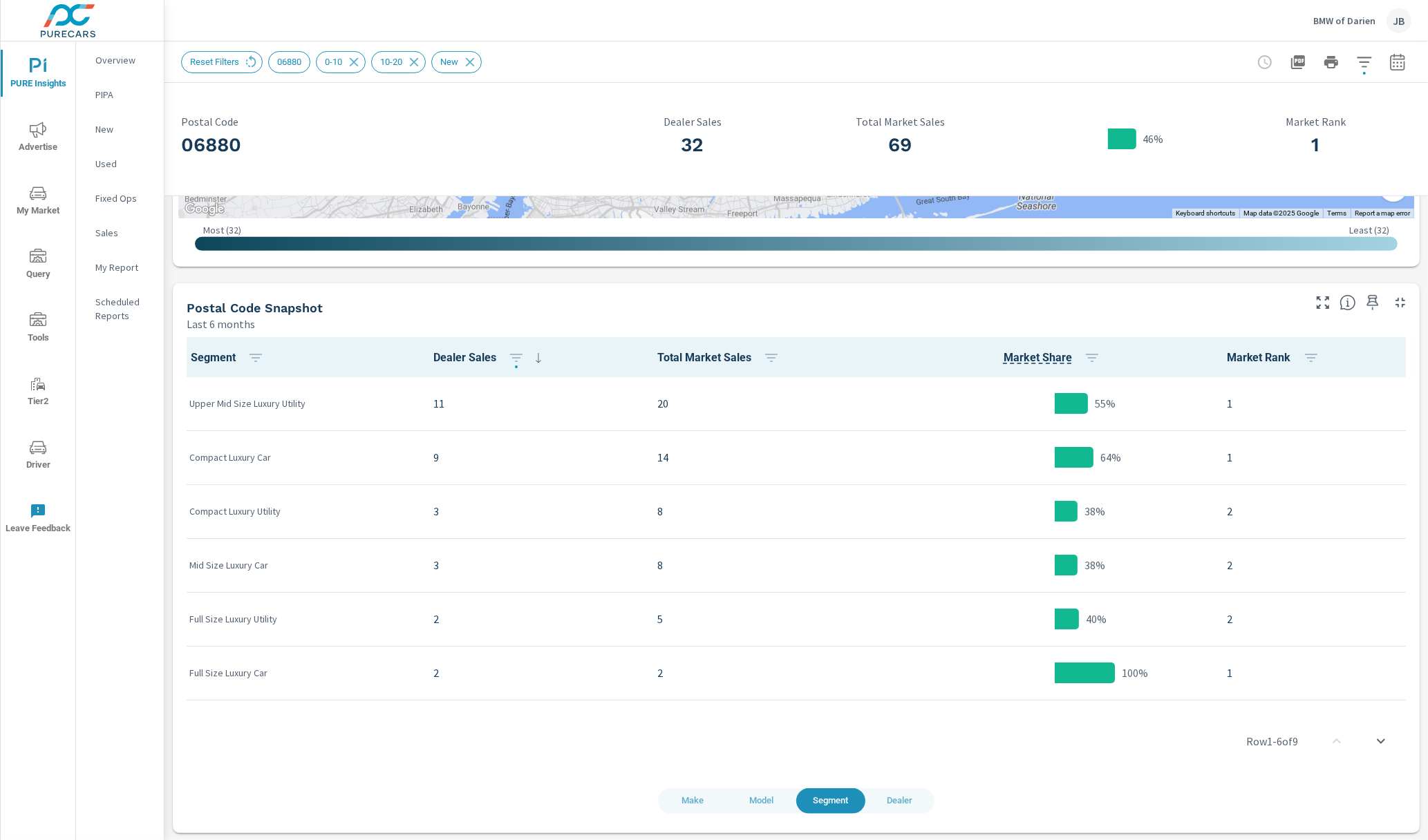
scroll to position [1, 0]
click at [897, 795] on span "Dealer" at bounding box center [900, 800] width 53 height 16
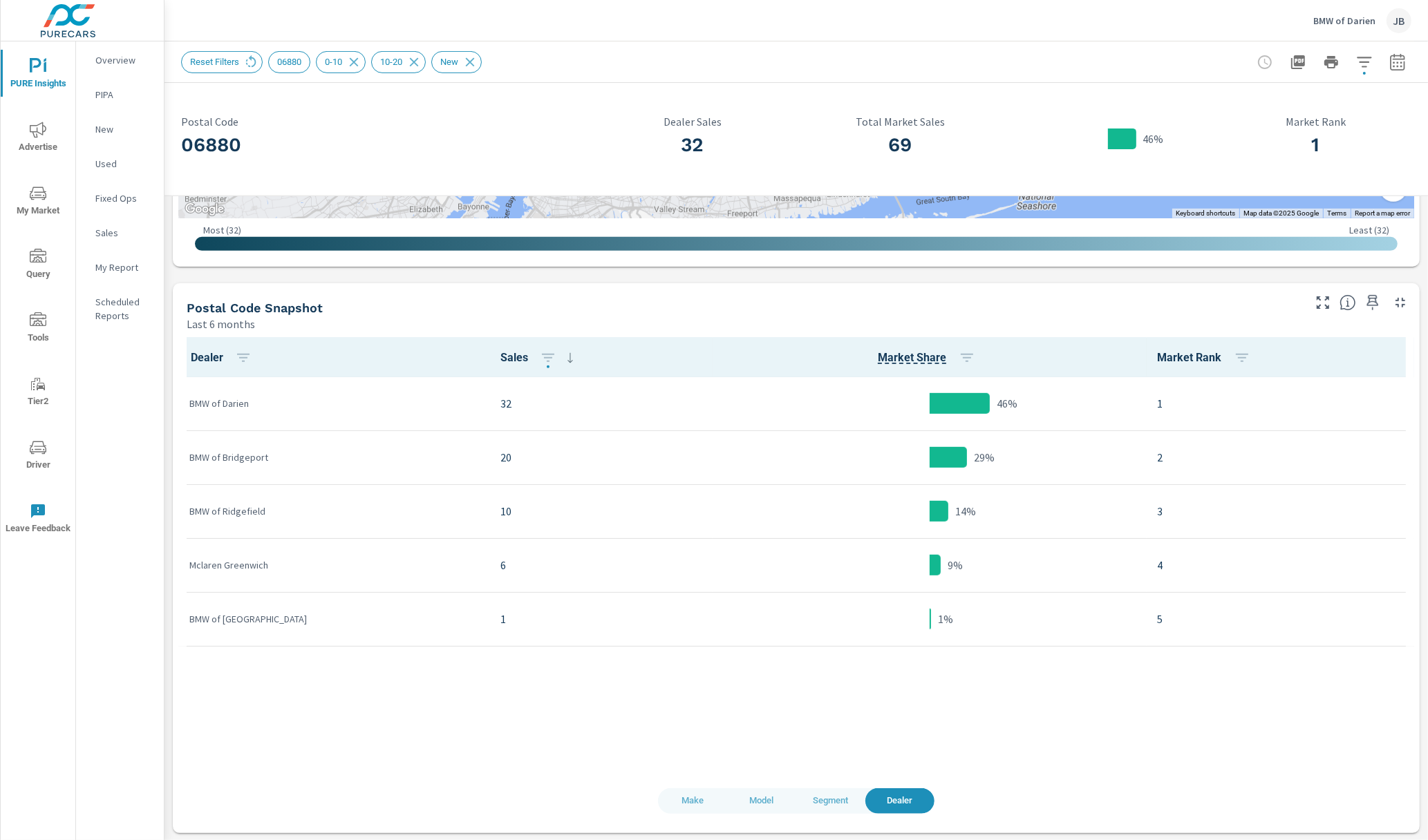
click at [245, 458] on p "BMW of Bridgeport" at bounding box center [334, 457] width 289 height 14
drag, startPoint x: 440, startPoint y: 460, endPoint x: 383, endPoint y: 458, distance: 57.0
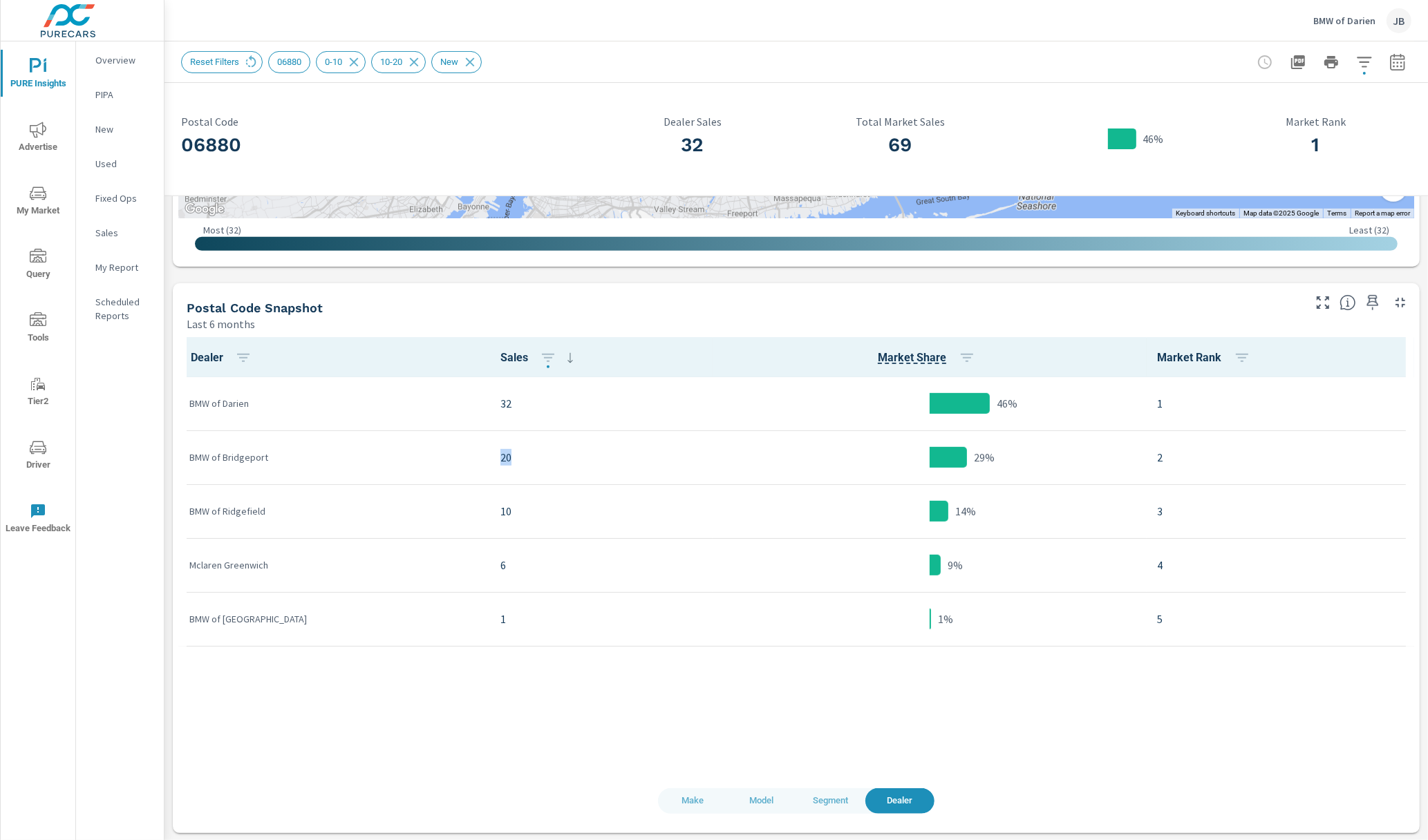
click at [383, 458] on tr "BMW of [GEOGRAPHIC_DATA] 20 29% 2" at bounding box center [796, 457] width 1235 height 54
drag, startPoint x: 1183, startPoint y: 460, endPoint x: 800, endPoint y: 458, distance: 383.0
click at [800, 458] on tr "BMW of [GEOGRAPHIC_DATA] 20 29% 2" at bounding box center [796, 457] width 1235 height 54
click at [800, 458] on div "29%" at bounding box center [930, 458] width 412 height 42
drag, startPoint x: 207, startPoint y: 519, endPoint x: 264, endPoint y: 517, distance: 57.0
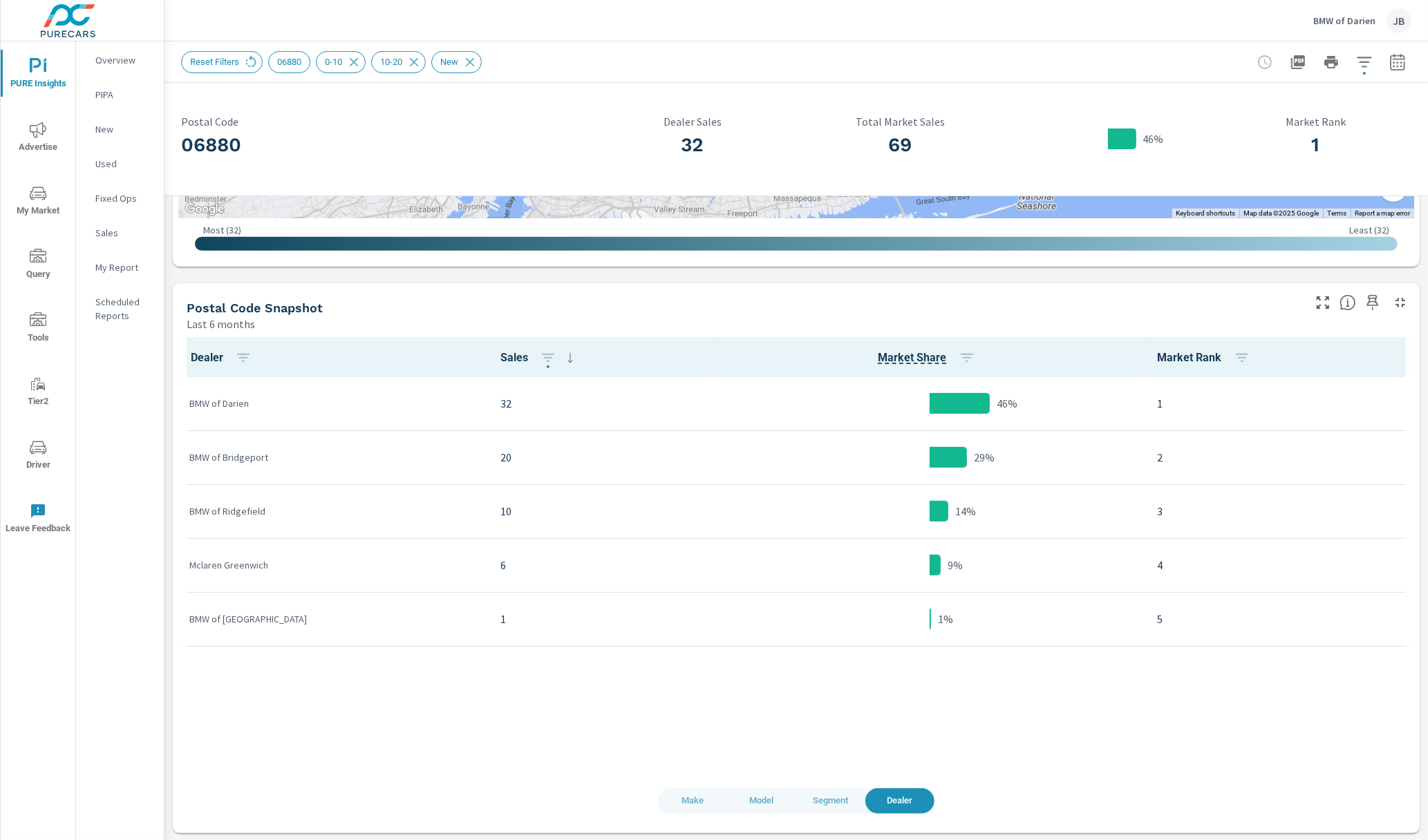
click at [264, 517] on div "BMW of Ridgefield" at bounding box center [334, 511] width 289 height 42
drag, startPoint x: 212, startPoint y: 571, endPoint x: 263, endPoint y: 563, distance: 51.6
click at [263, 563] on p "Mclaren Greenwich" at bounding box center [334, 565] width 289 height 14
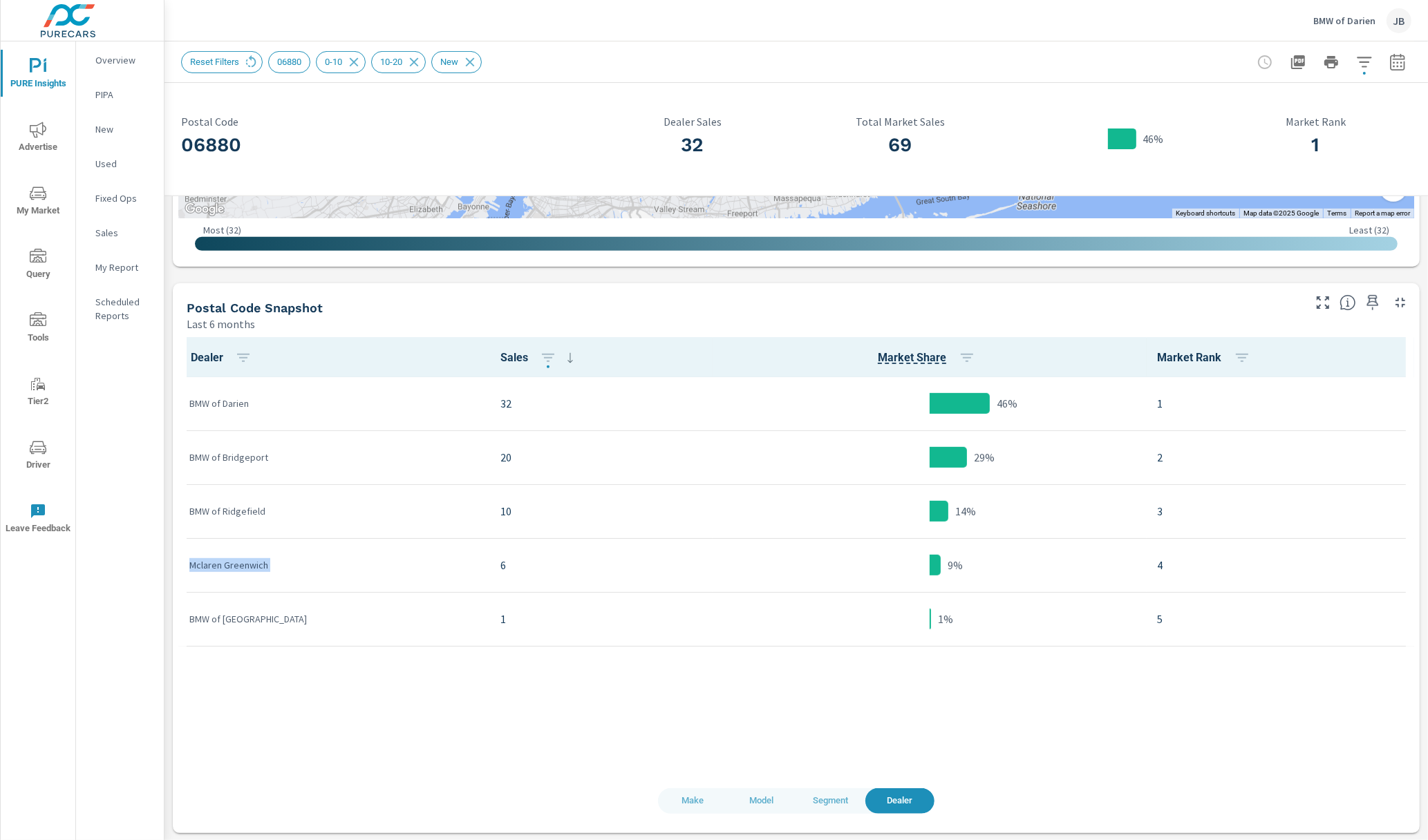
click at [263, 563] on p "Mclaren Greenwich" at bounding box center [334, 565] width 289 height 14
drag, startPoint x: 281, startPoint y: 619, endPoint x: 262, endPoint y: 589, distance: 35.5
click at [262, 589] on tbody "BMW of Darien 32 46% 1 BMW of [GEOGRAPHIC_DATA] 20 29% 2 BMW of [GEOGRAPHIC_DAT…" at bounding box center [796, 512] width 1235 height 269
click at [519, 631] on div "1" at bounding box center [600, 619] width 201 height 42
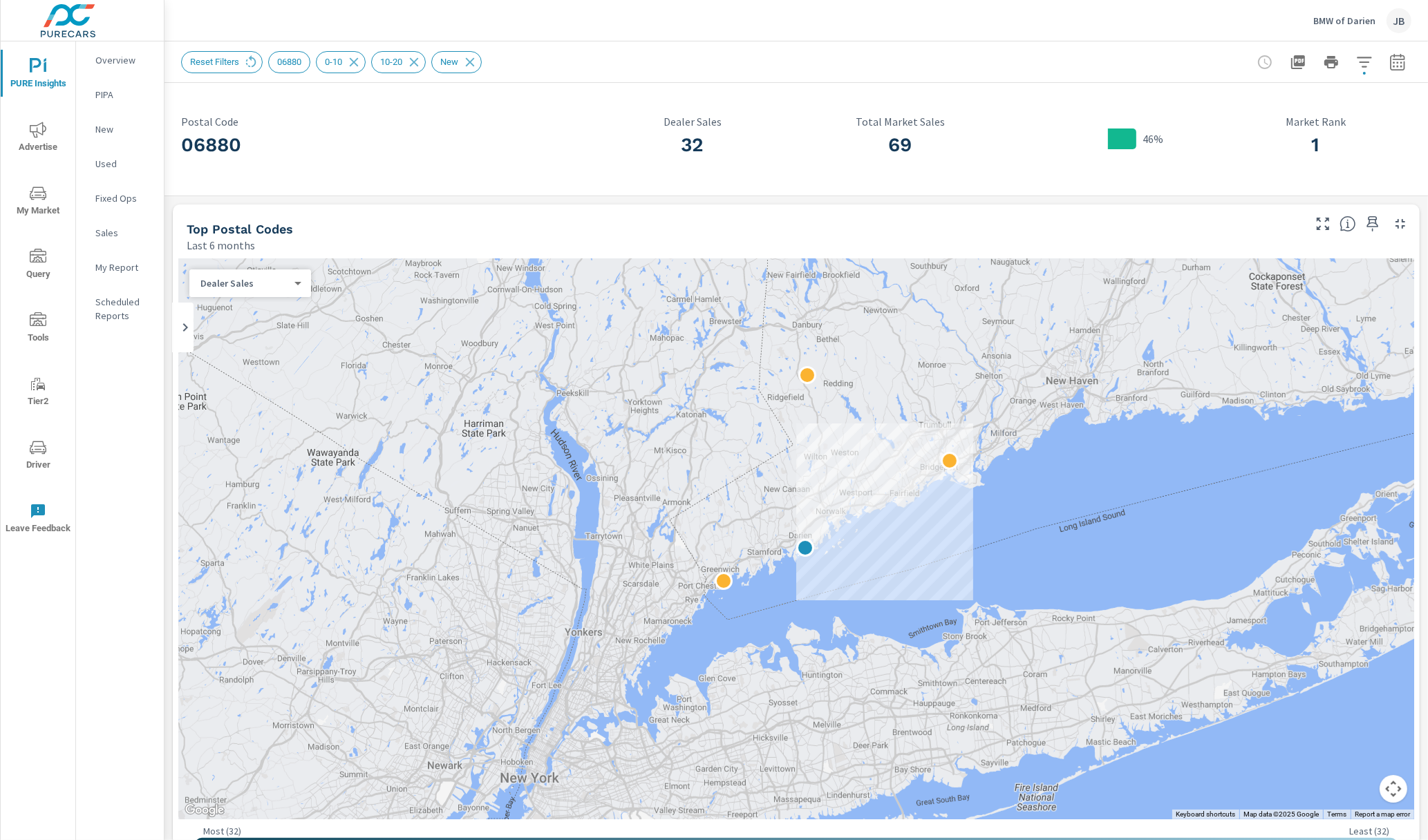
click at [133, 538] on div "Overview PIPA New Used Fixed Ops Sales My Report Scheduled Reports" at bounding box center [120, 440] width 88 height 799
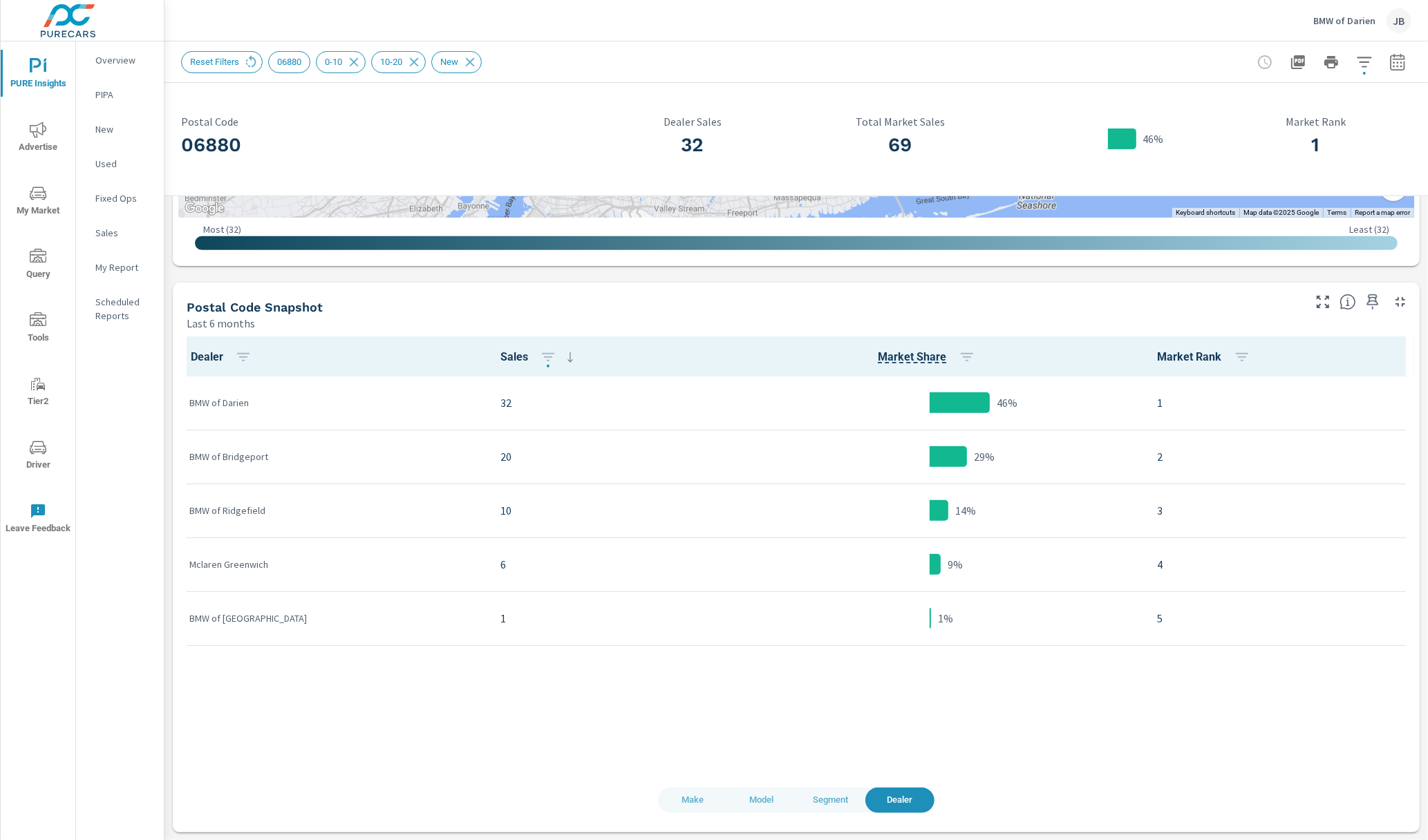
scroll to position [601, 0]
click at [188, 563] on td "Mclaren Greenwich" at bounding box center [334, 564] width 311 height 54
drag, startPoint x: 188, startPoint y: 563, endPoint x: 198, endPoint y: 559, distance: 10.8
click at [192, 560] on td "Mclaren Greenwich" at bounding box center [334, 564] width 311 height 54
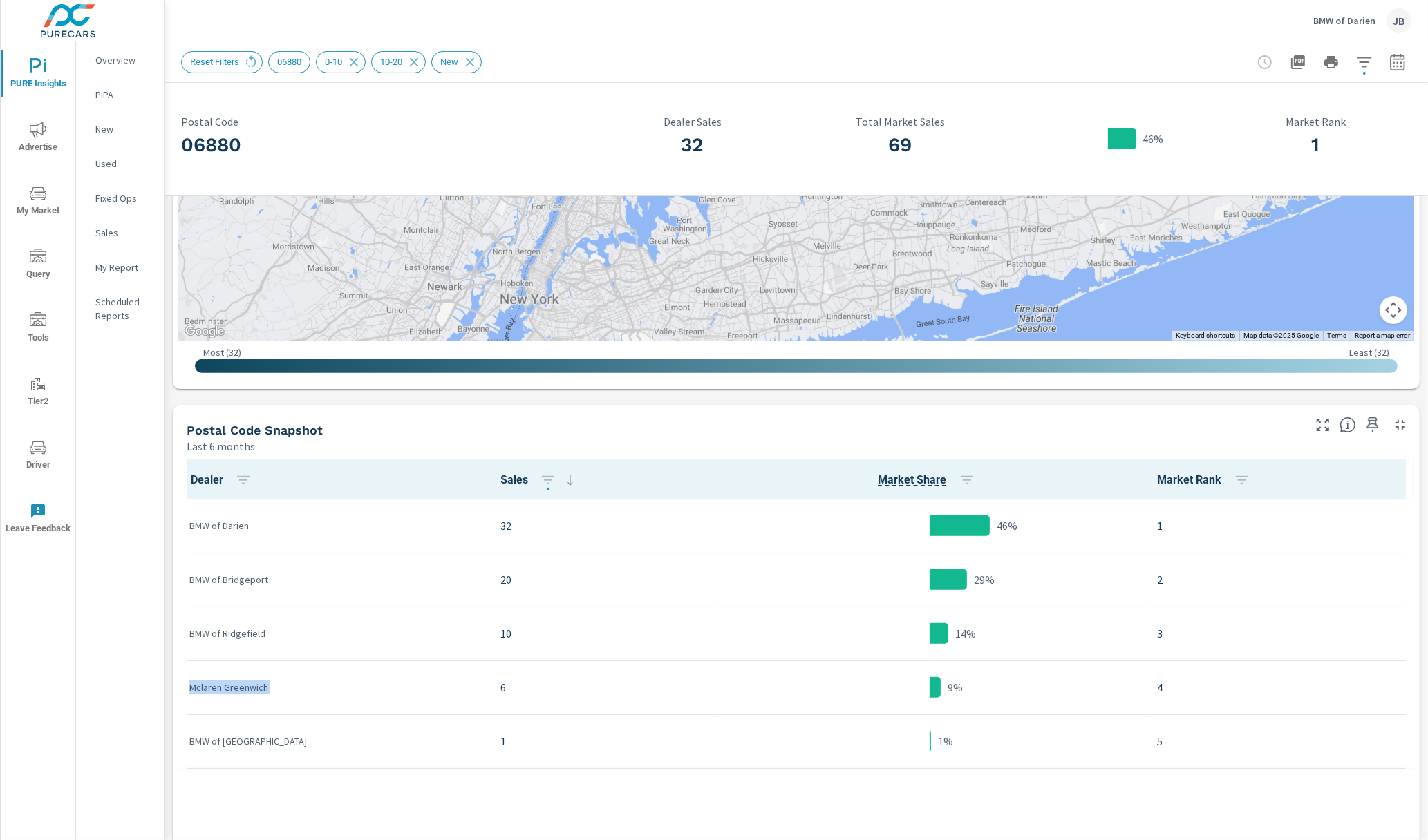
scroll to position [601, 0]
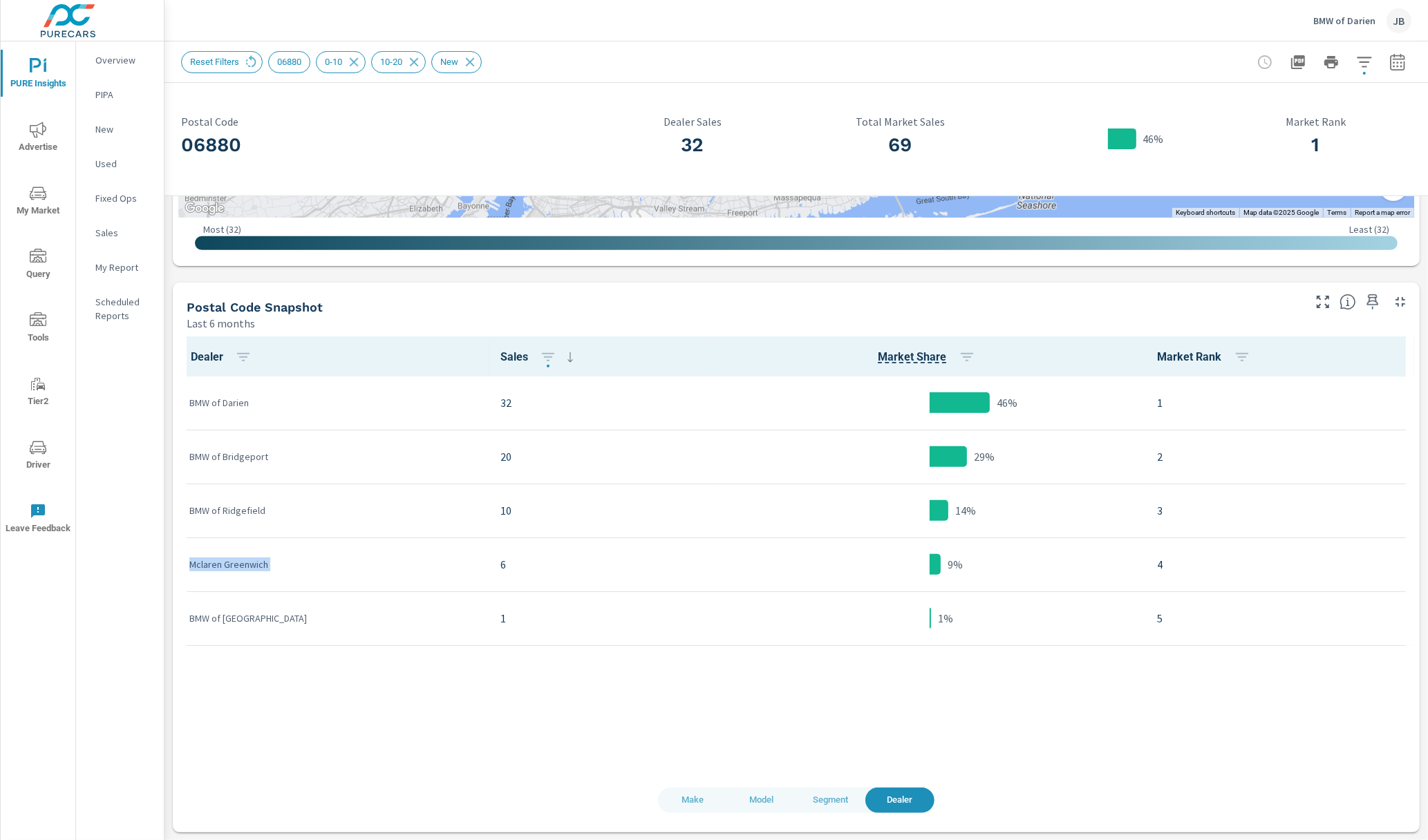
click at [229, 567] on p "Mclaren Greenwich" at bounding box center [334, 564] width 289 height 14
click at [253, 548] on div "Mclaren Greenwich" at bounding box center [334, 564] width 289 height 42
drag, startPoint x: 279, startPoint y: 574, endPoint x: 218, endPoint y: 557, distance: 63.3
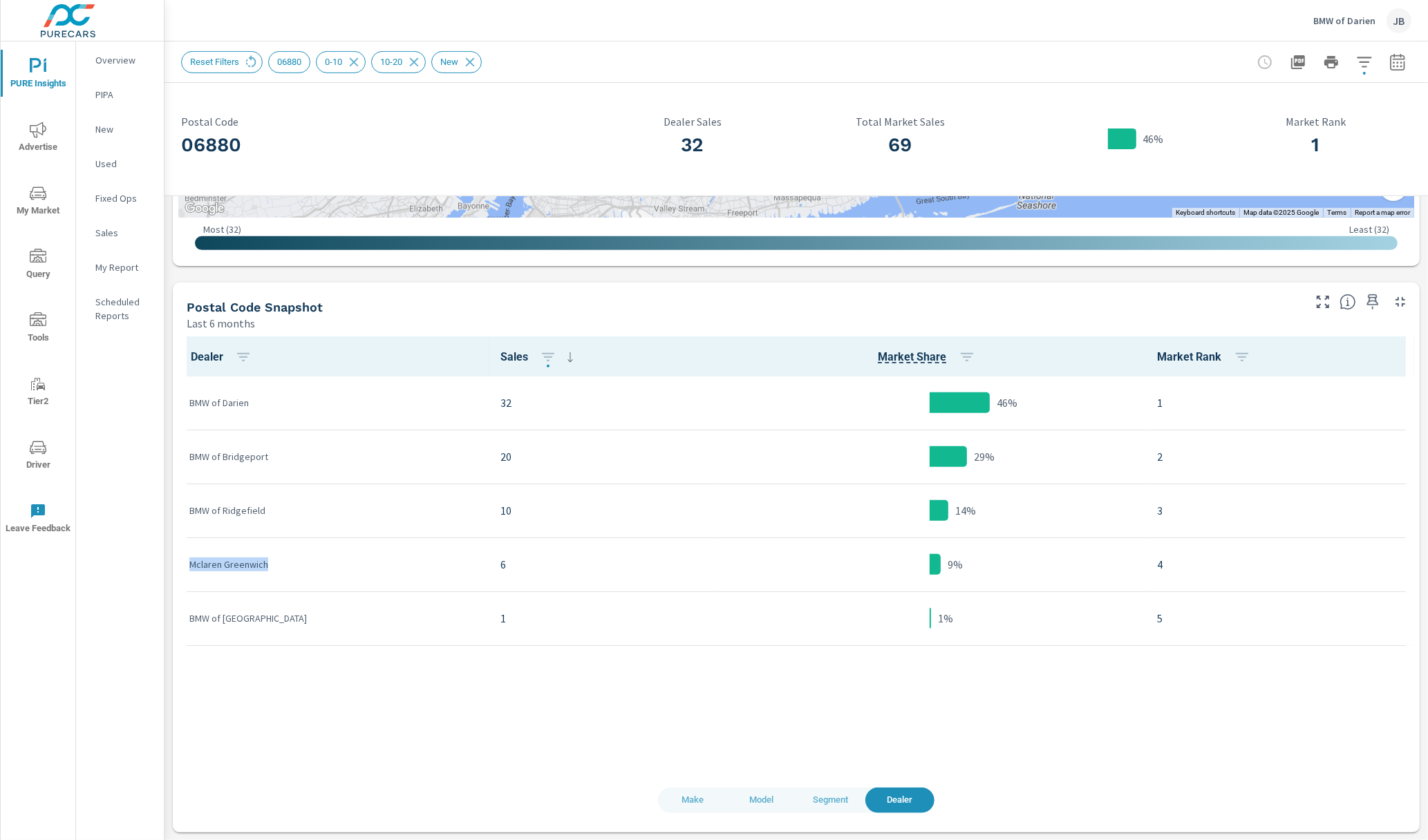
click at [218, 557] on div "Mclaren Greenwich" at bounding box center [334, 564] width 289 height 42
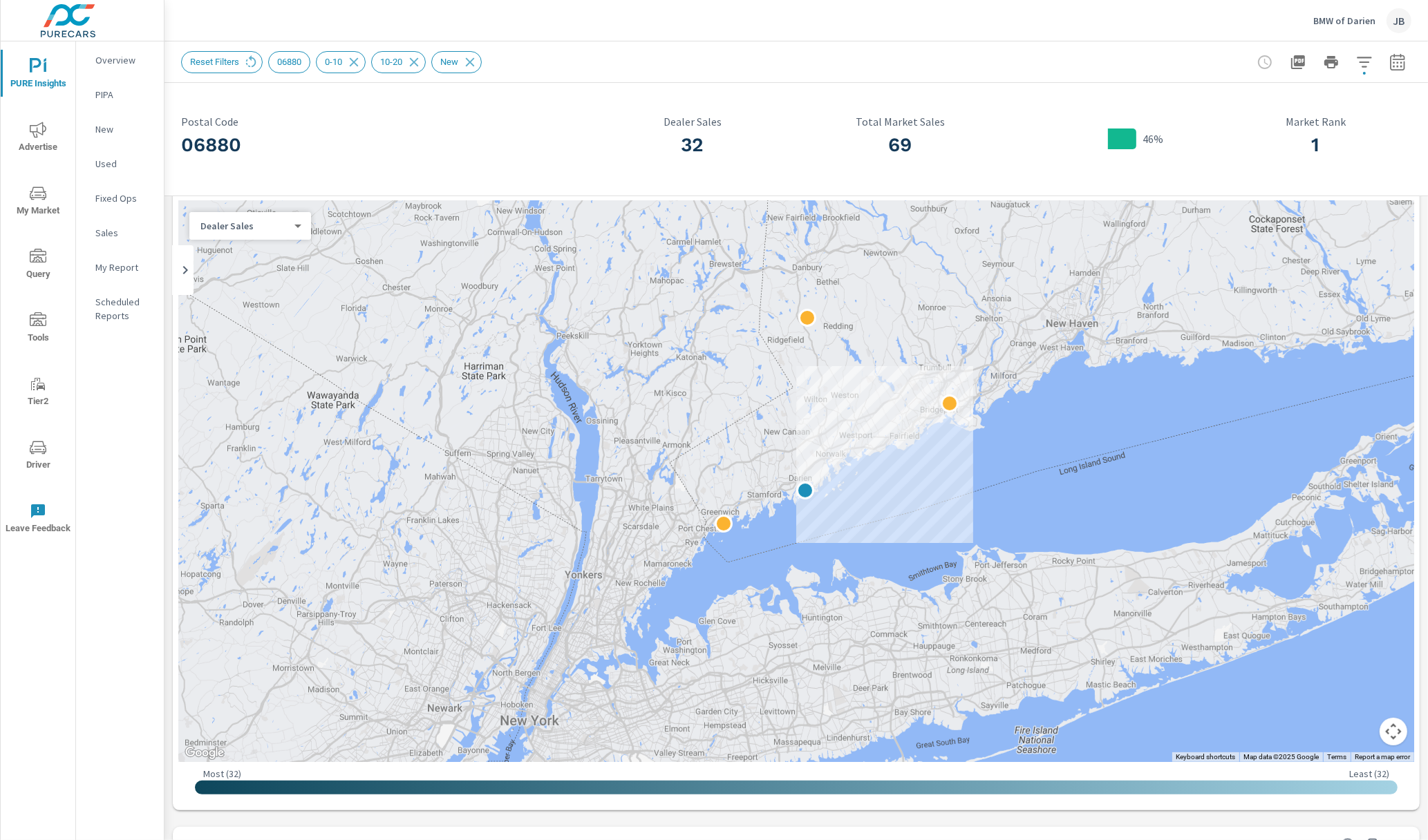
scroll to position [0, 0]
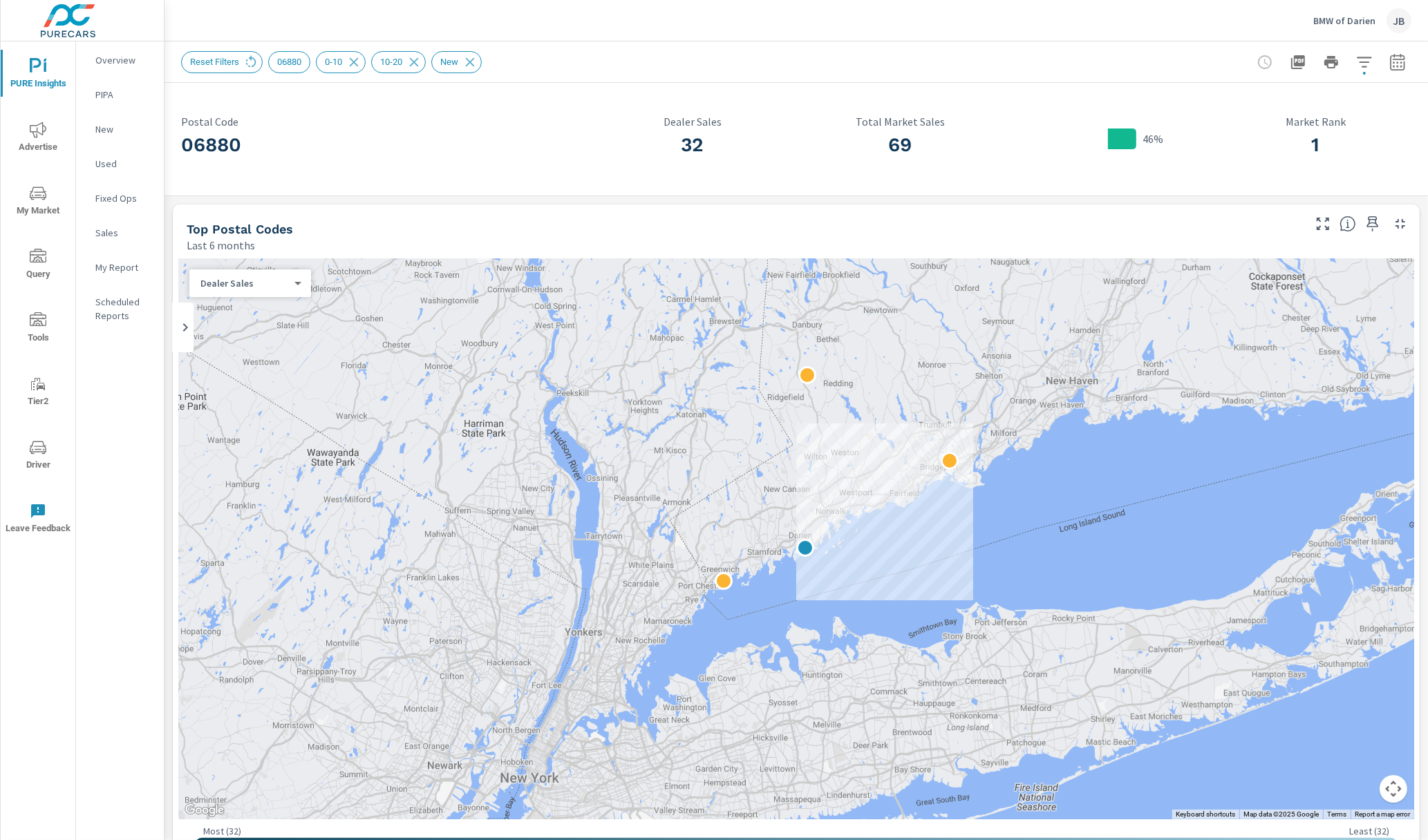
click at [54, 203] on span "My Market" at bounding box center [38, 202] width 66 height 34
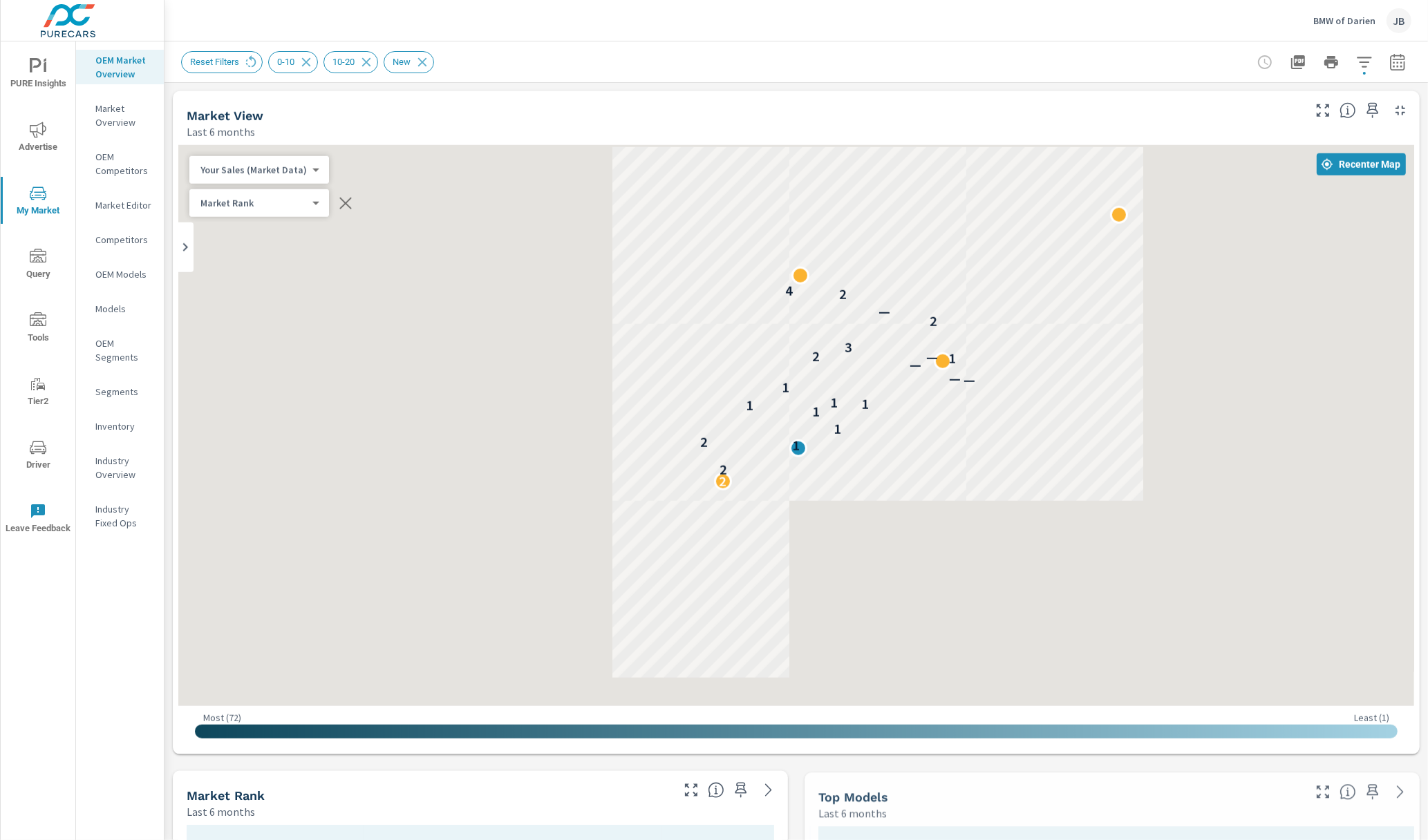
scroll to position [1, 0]
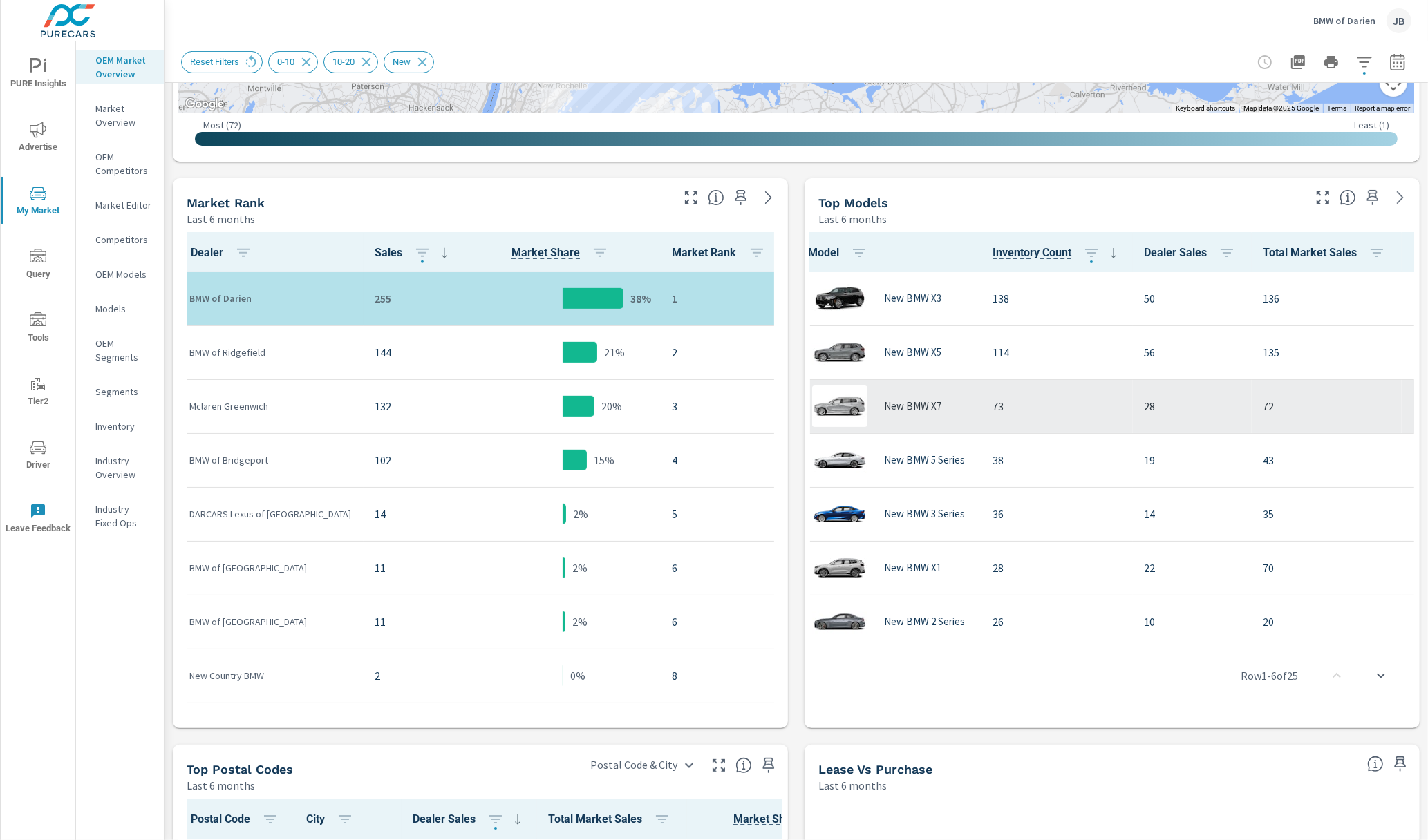
scroll to position [0, 0]
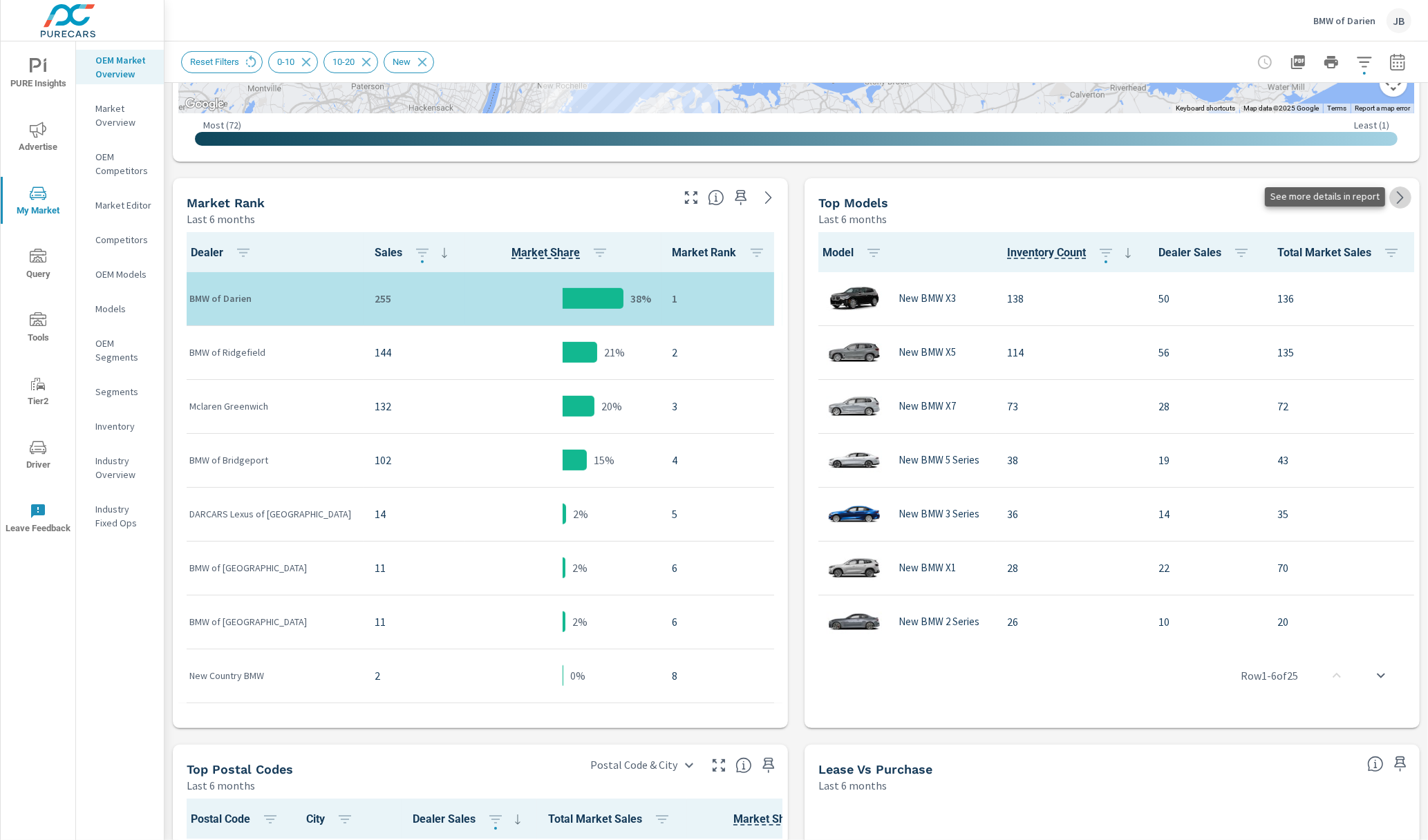
click at [1184, 196] on icon at bounding box center [1400, 197] width 17 height 17
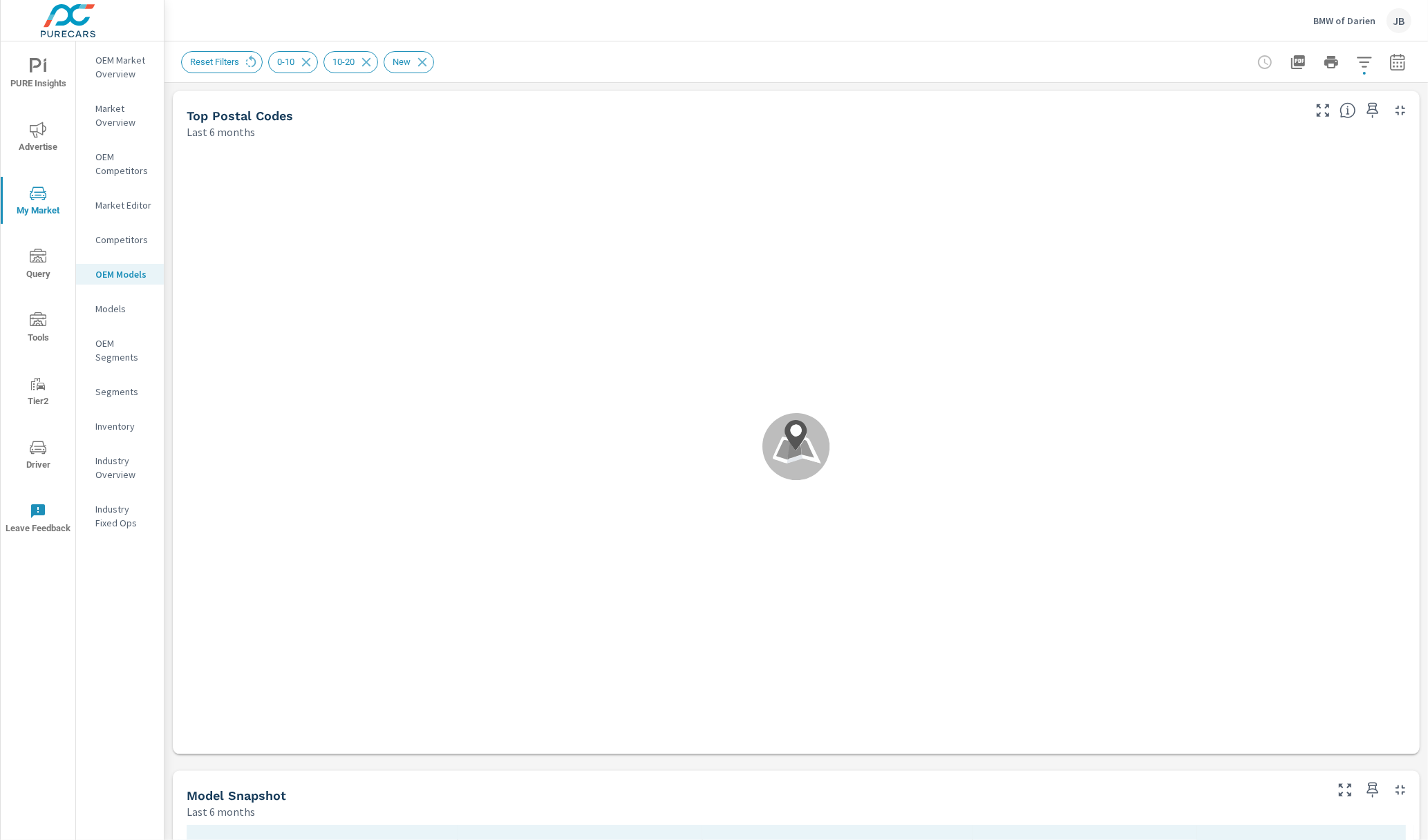
scroll to position [1, 0]
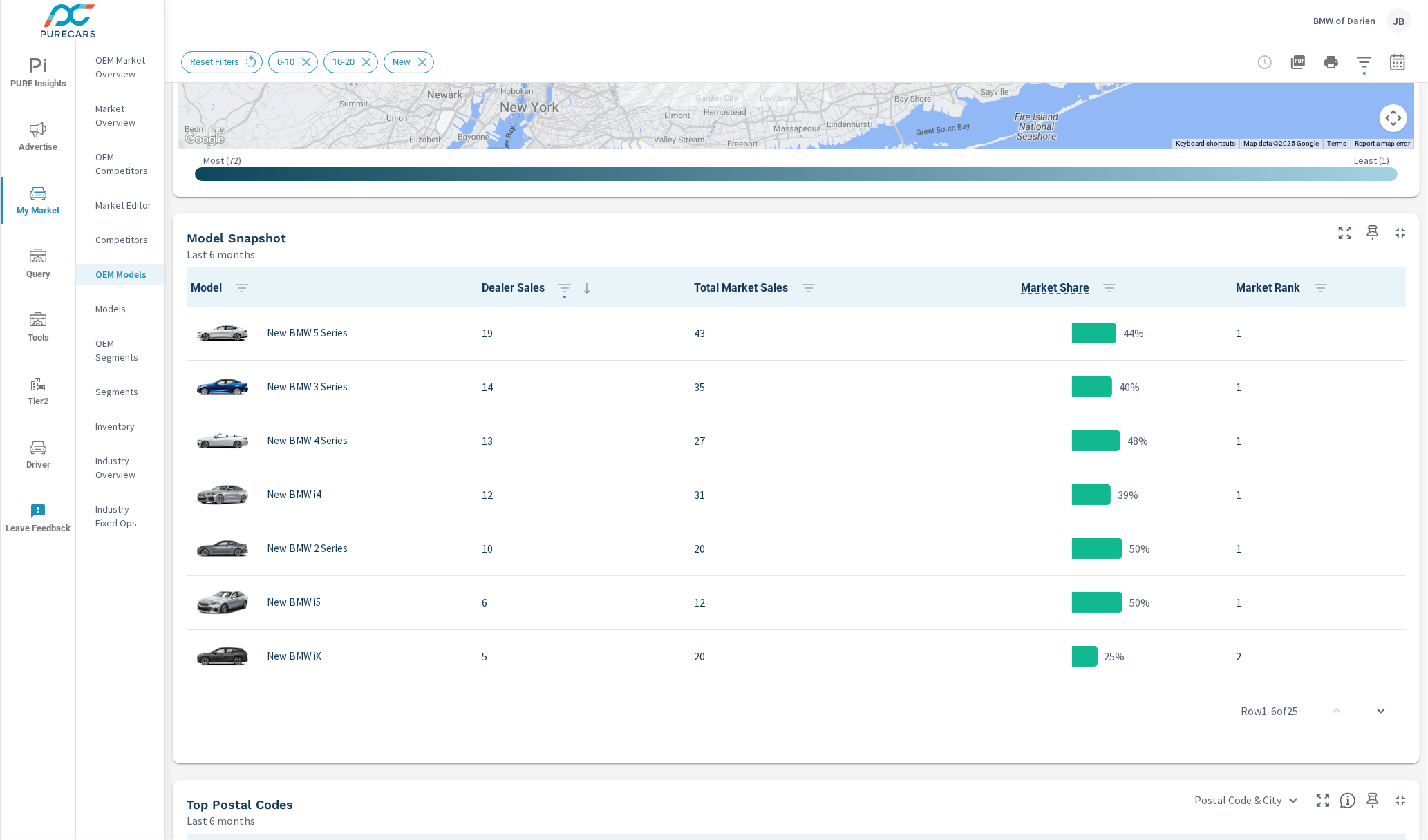
scroll to position [0, 0]
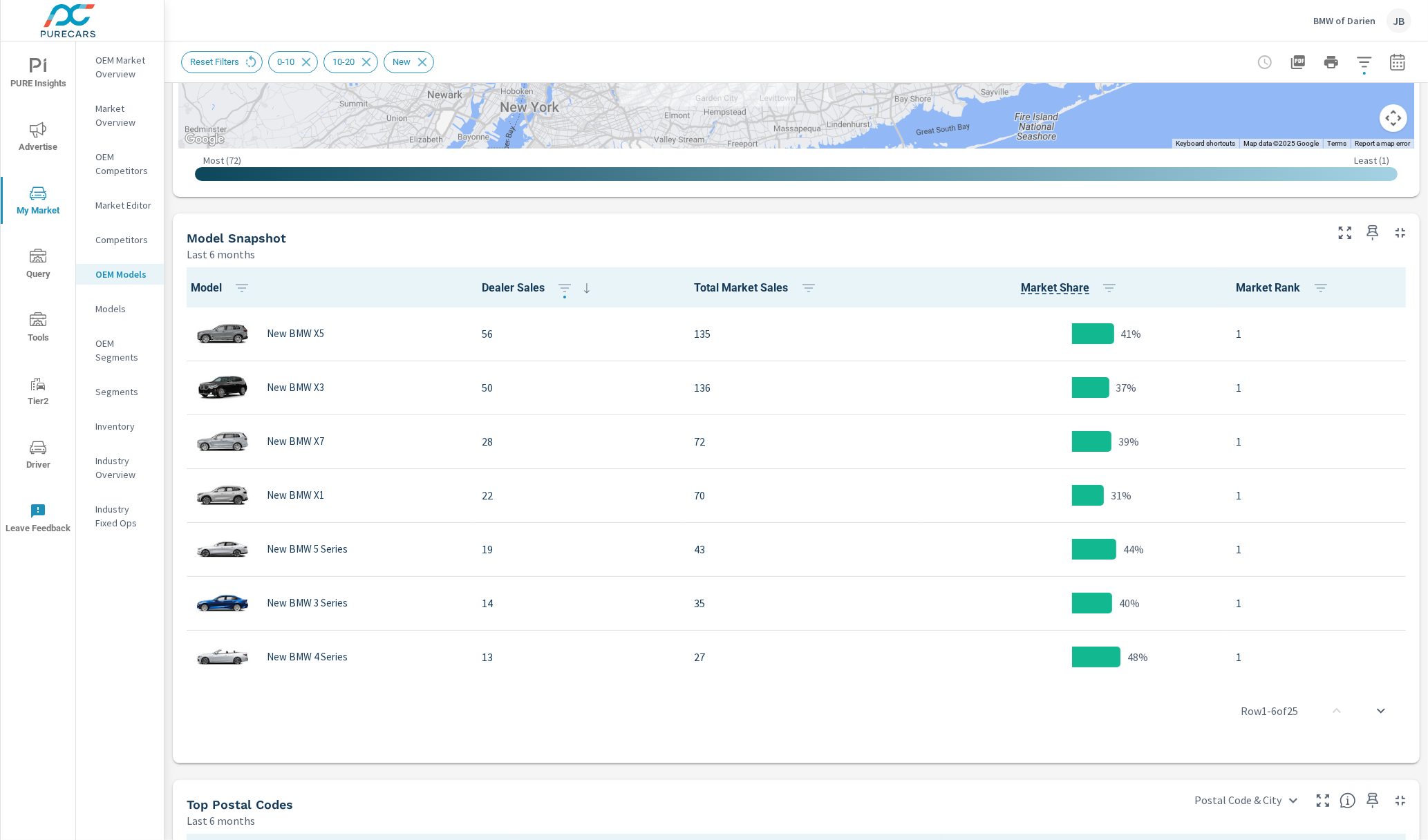
click at [164, 534] on div "Top Postal Codes Last 6 months ← Move left → Move right ↑ Move up ↓ Move down +…" at bounding box center [796, 431] width 1264 height 1812
